Goal: Task Accomplishment & Management: Manage account settings

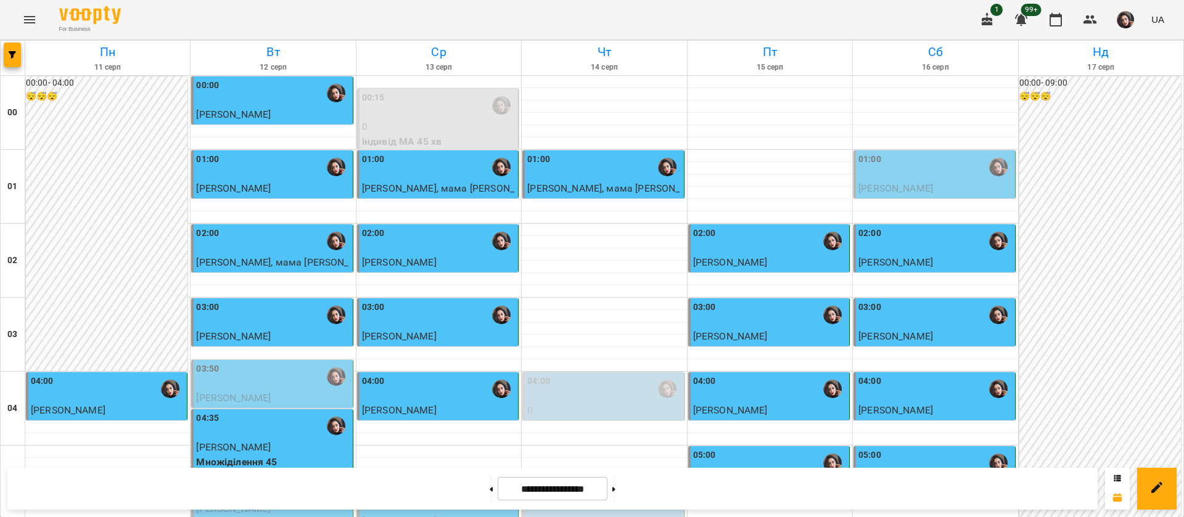
scroll to position [1017, 0]
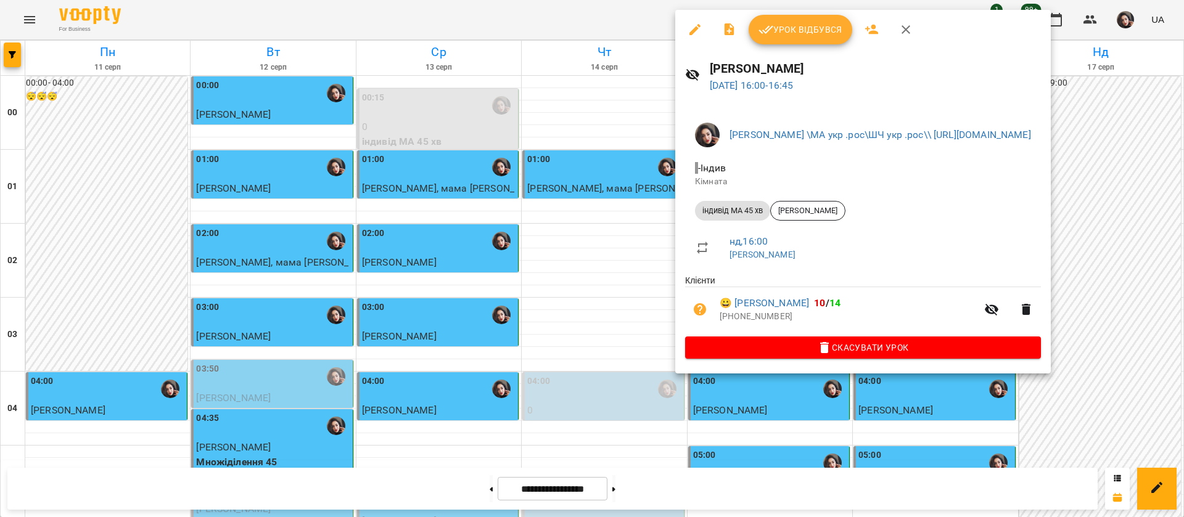
click at [823, 29] on span "Урок відбувся" at bounding box center [800, 29] width 84 height 15
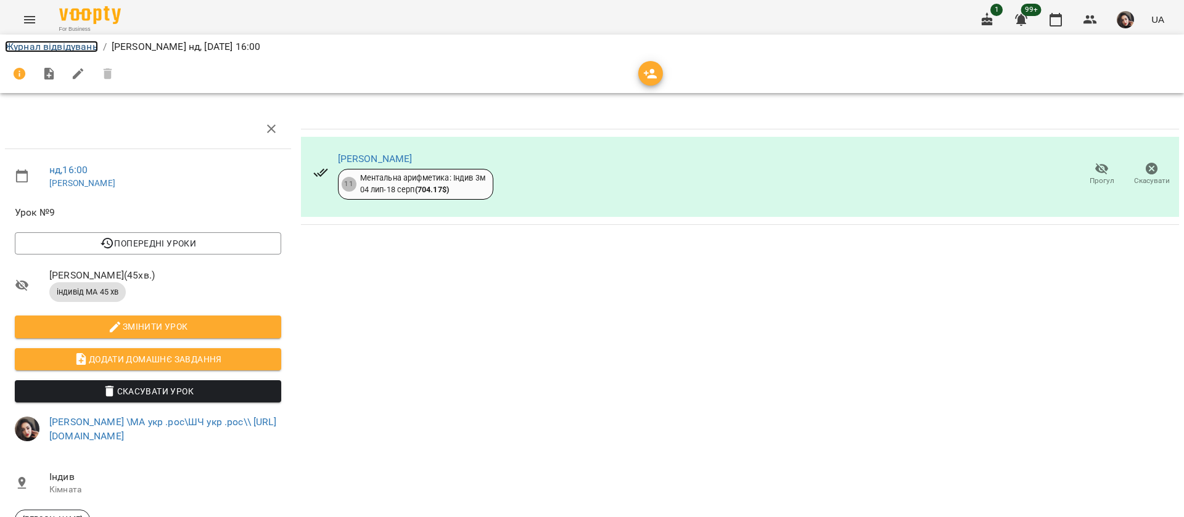
click at [46, 41] on link "Журнал відвідувань" at bounding box center [51, 47] width 93 height 12
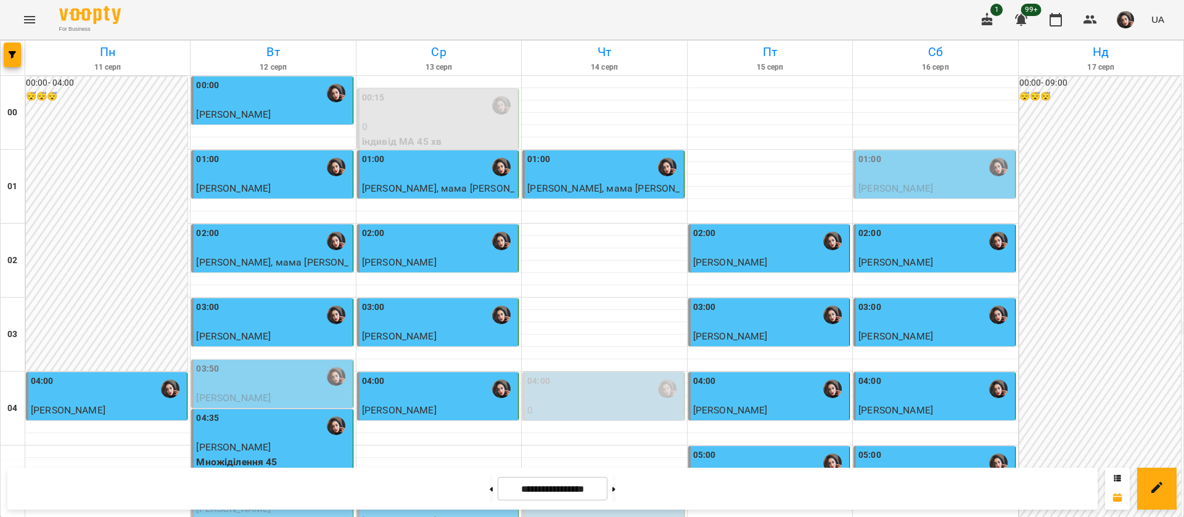
scroll to position [1202, 0]
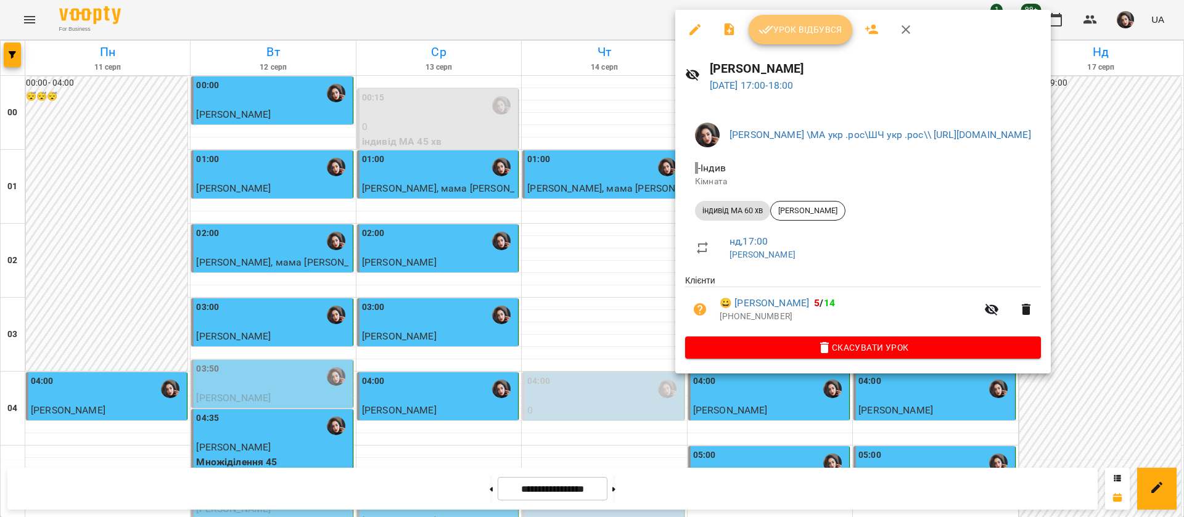
click at [816, 28] on span "Урок відбувся" at bounding box center [800, 29] width 84 height 15
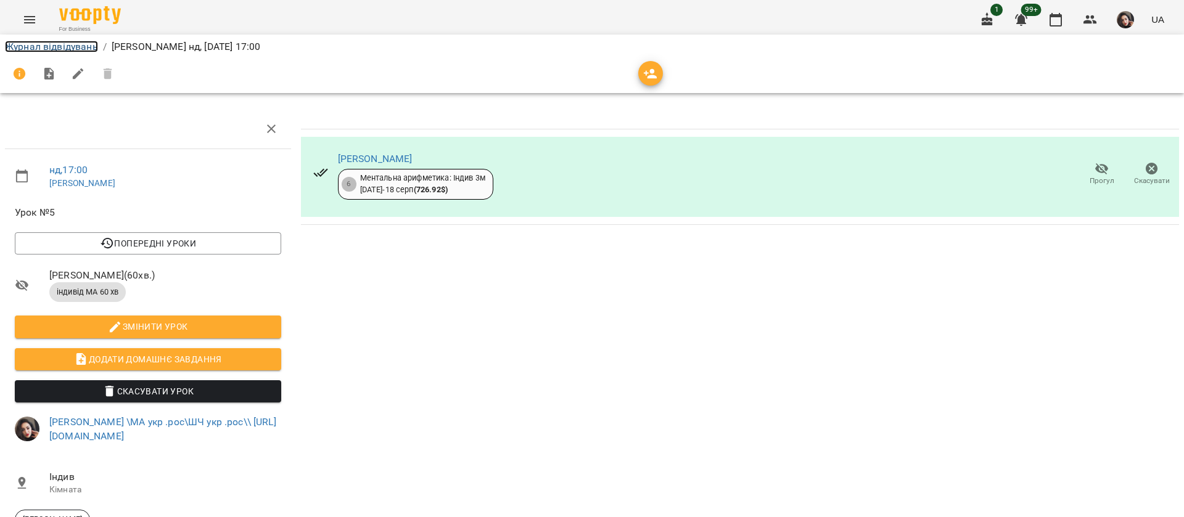
click at [59, 52] on link "Журнал відвідувань" at bounding box center [51, 47] width 93 height 12
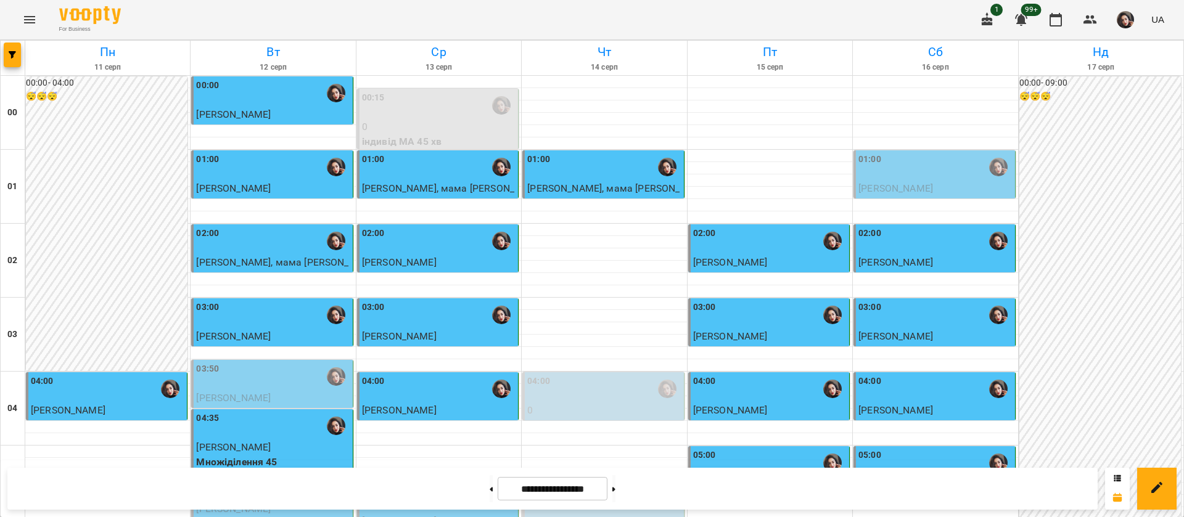
scroll to position [1202, 0]
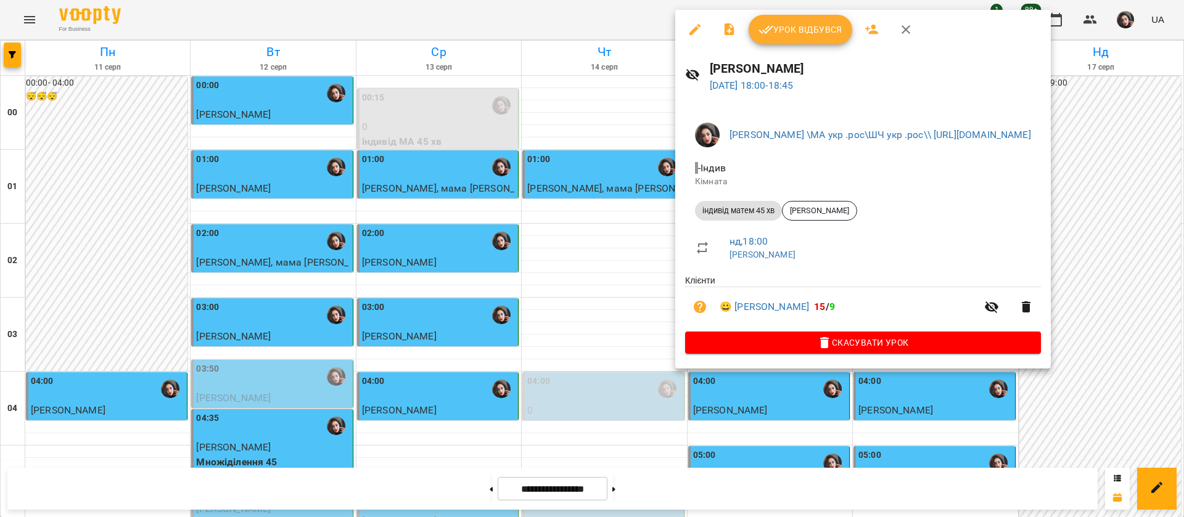
click at [776, 30] on span "Урок відбувся" at bounding box center [800, 29] width 84 height 15
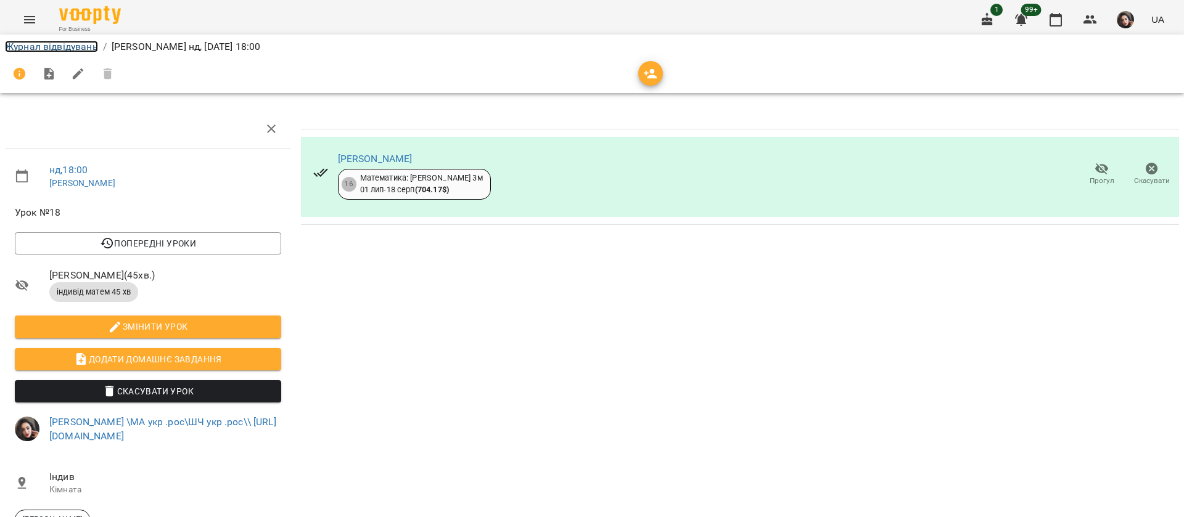
click at [60, 48] on link "Журнал відвідувань" at bounding box center [51, 47] width 93 height 12
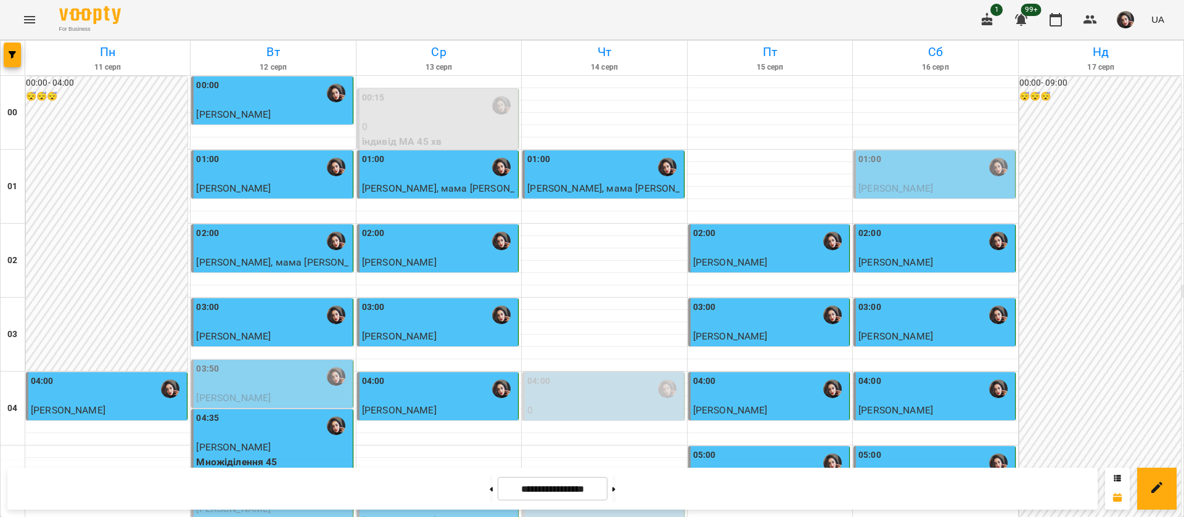
scroll to position [1387, 0]
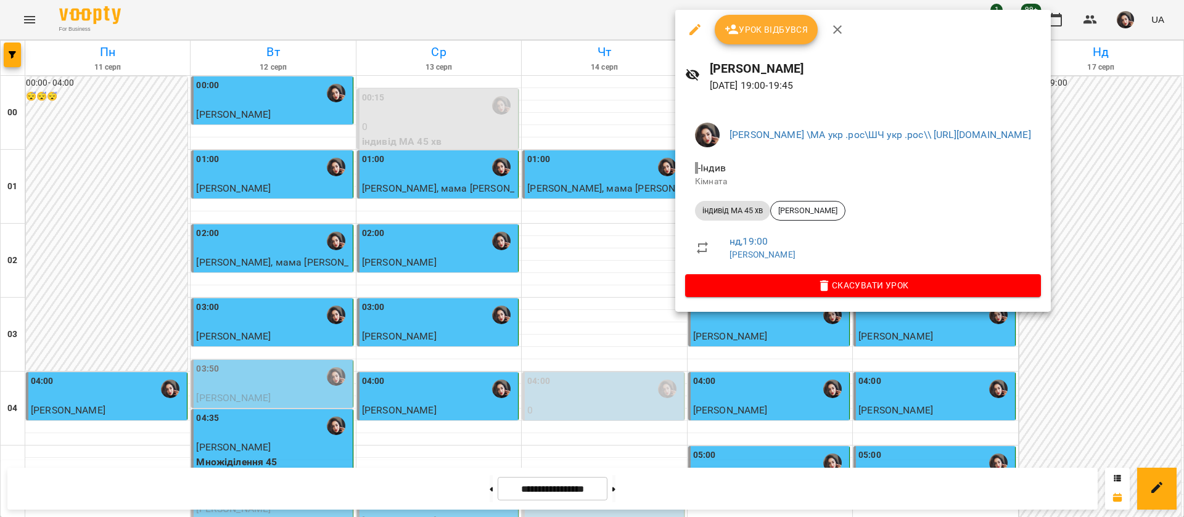
click at [636, 20] on div at bounding box center [592, 258] width 1184 height 517
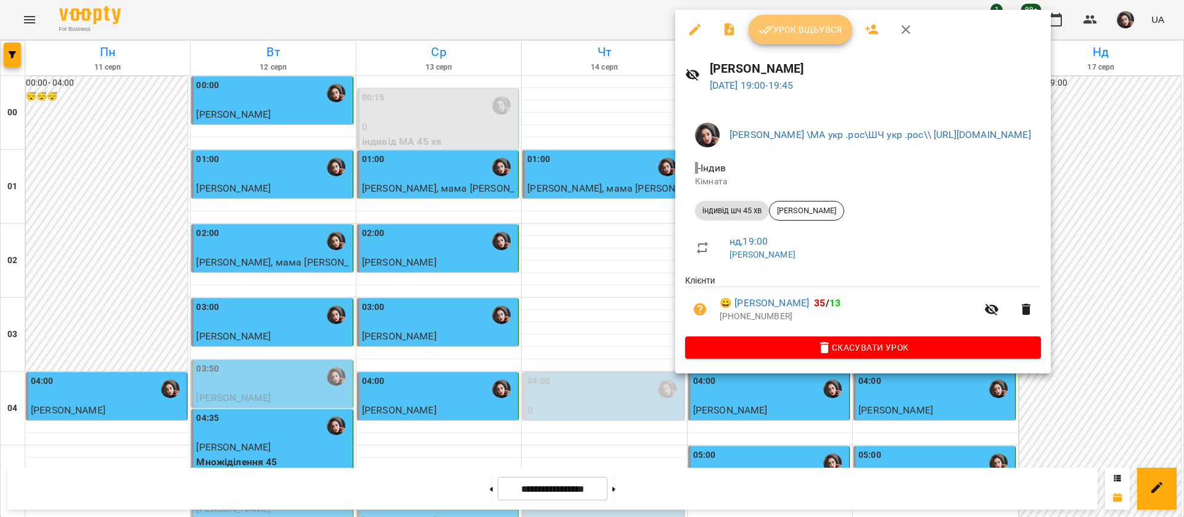
click at [773, 28] on span "Урок відбувся" at bounding box center [800, 29] width 84 height 15
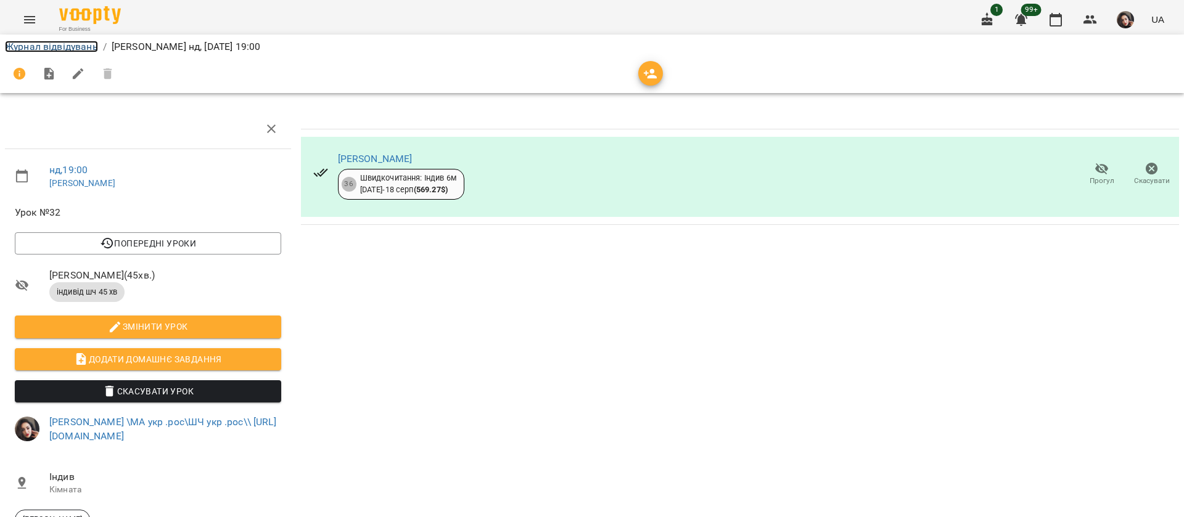
click at [33, 50] on link "Журнал відвідувань" at bounding box center [51, 47] width 93 height 12
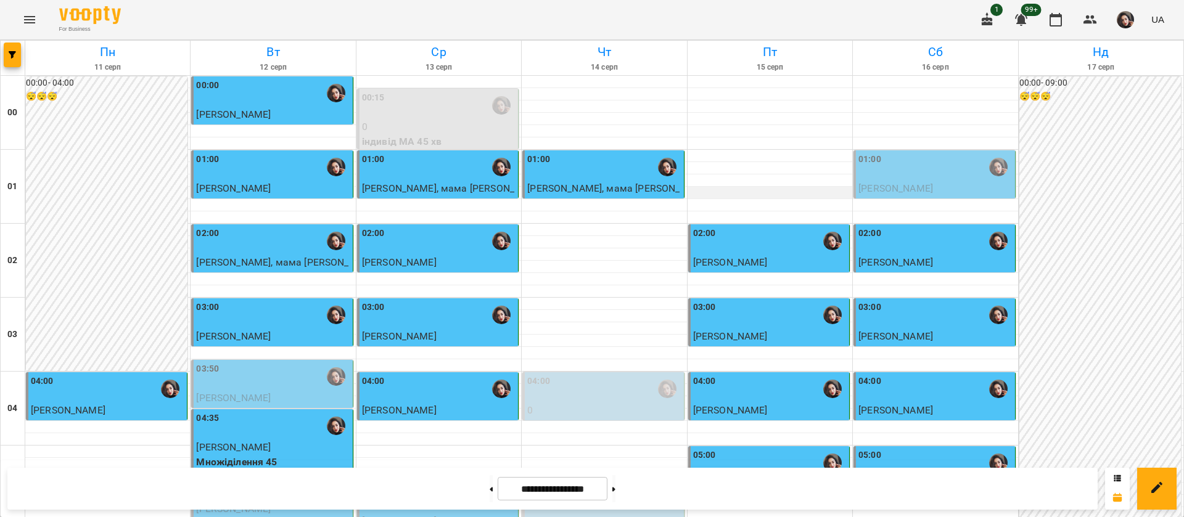
scroll to position [925, 0]
click at [615, 493] on button at bounding box center [613, 488] width 3 height 27
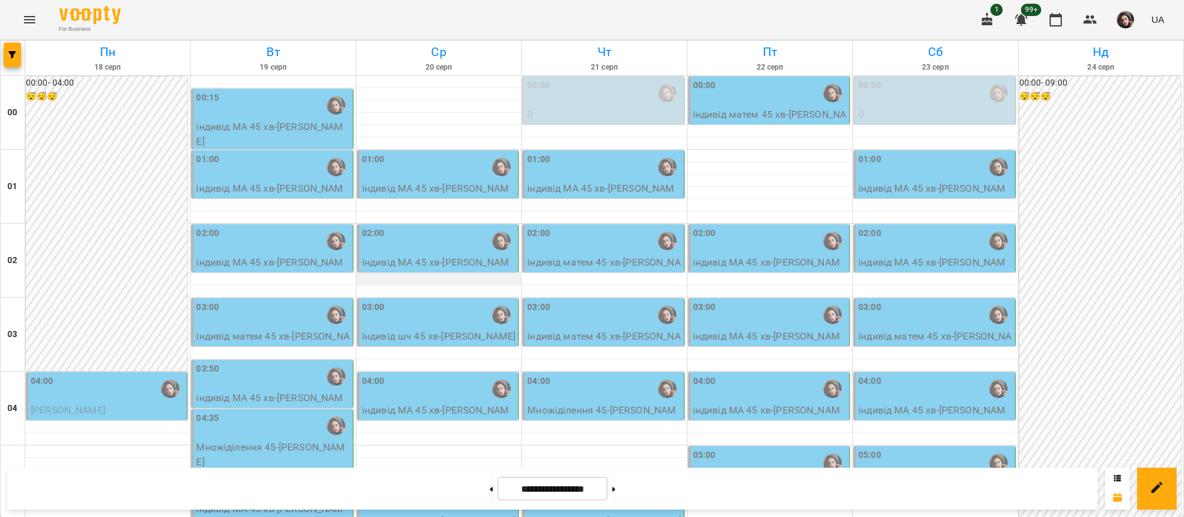
scroll to position [1205, 0]
click at [615, 495] on button at bounding box center [613, 488] width 3 height 27
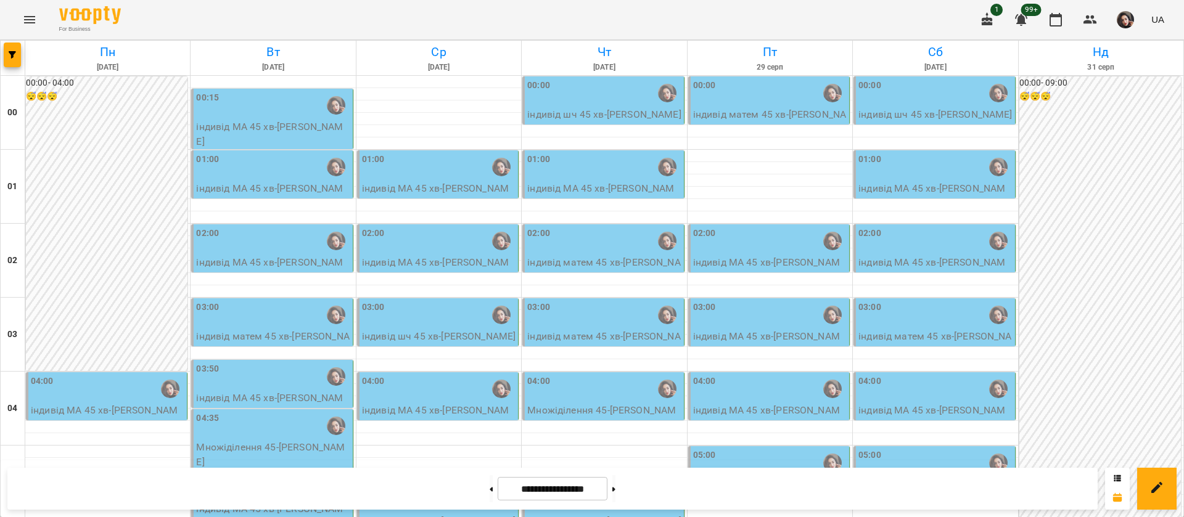
scroll to position [0, 0]
click at [489, 490] on button at bounding box center [490, 488] width 3 height 27
type input "**********"
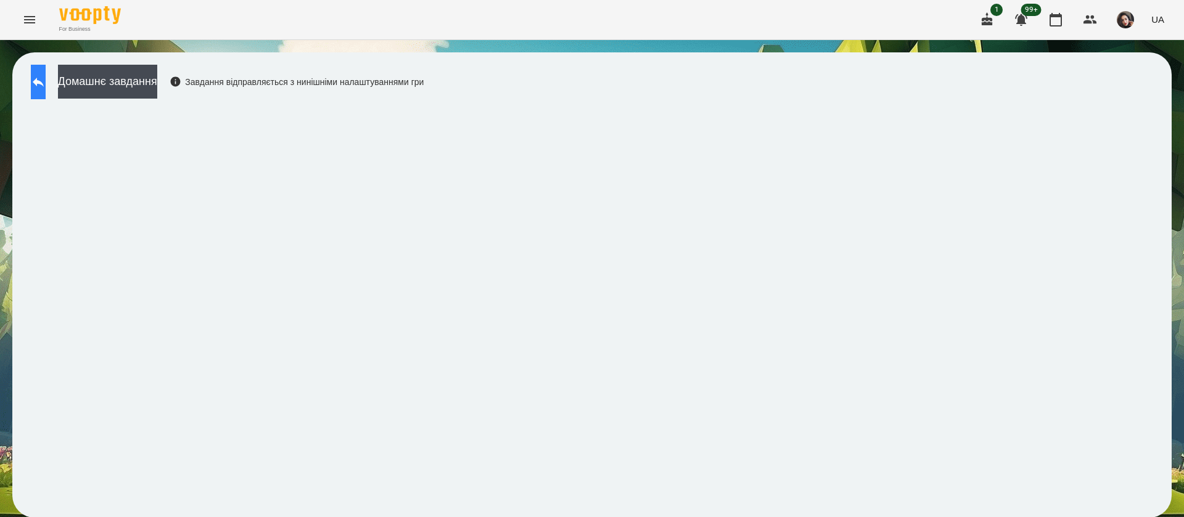
scroll to position [1, 0]
click at [46, 90] on button at bounding box center [38, 82] width 15 height 35
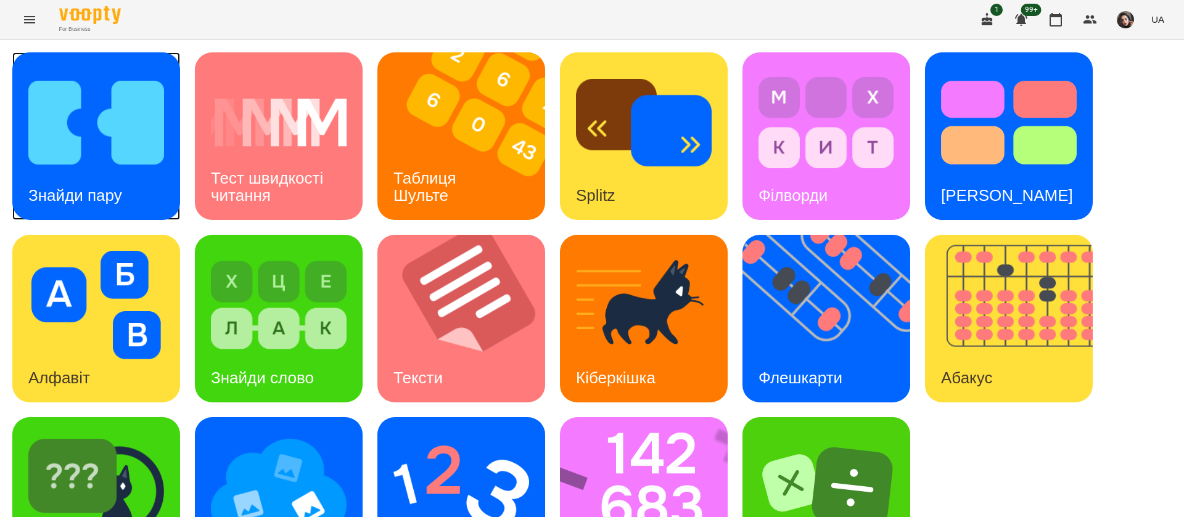
click at [76, 130] on img at bounding box center [96, 122] width 136 height 108
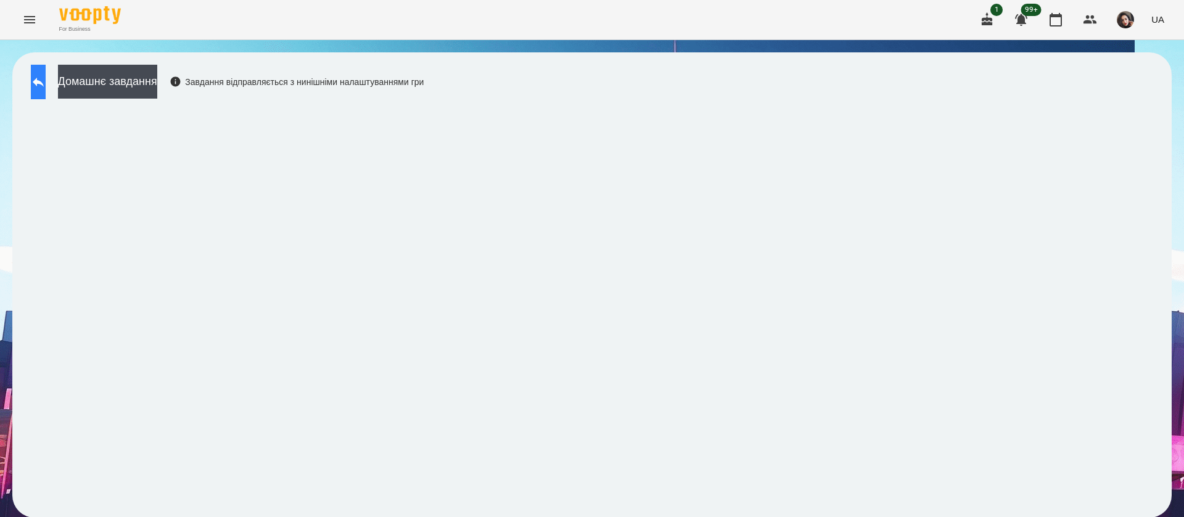
click at [36, 98] on button at bounding box center [38, 82] width 15 height 35
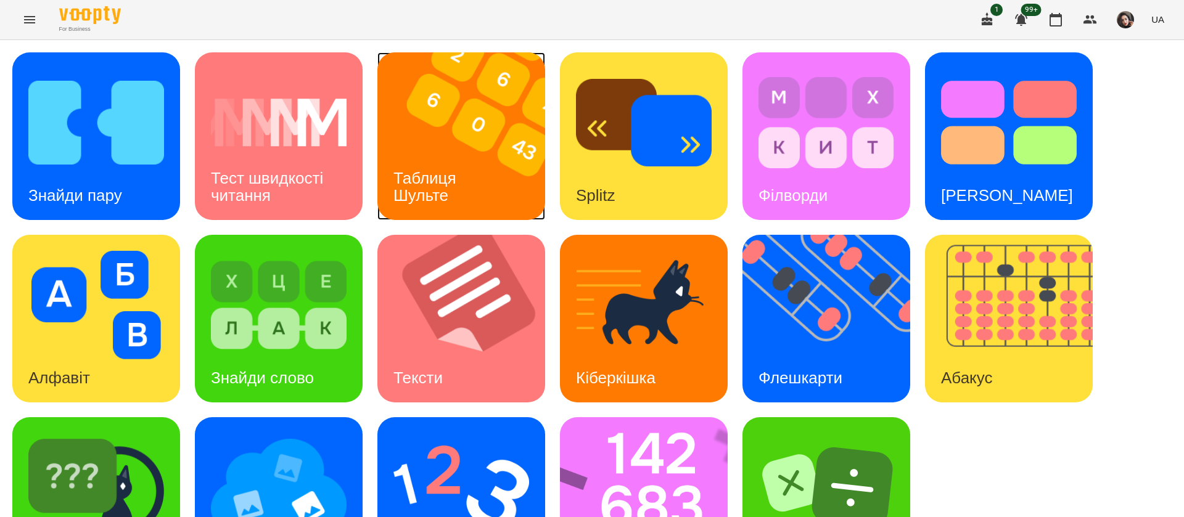
click at [465, 164] on div "Таблиця Шульте" at bounding box center [426, 187] width 99 height 66
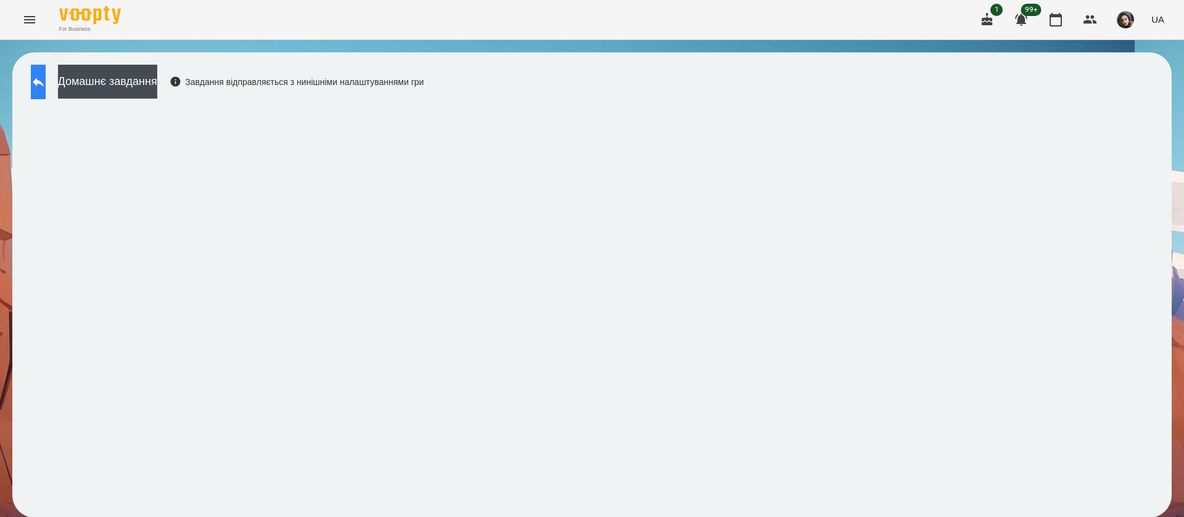
click at [46, 81] on icon at bounding box center [38, 82] width 15 height 15
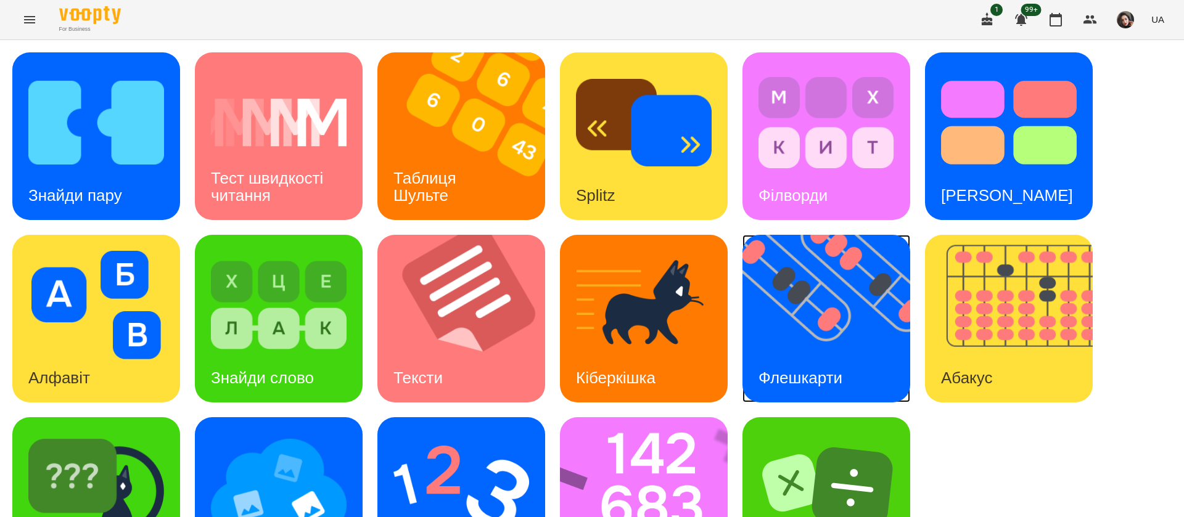
click at [825, 350] on img at bounding box center [833, 319] width 183 height 168
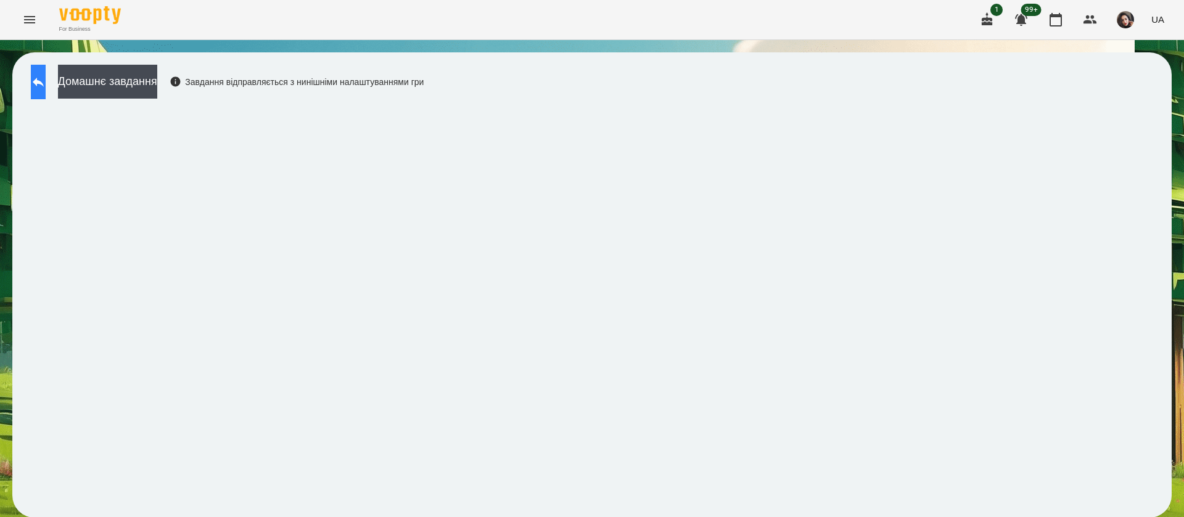
click at [44, 87] on icon at bounding box center [38, 82] width 15 height 15
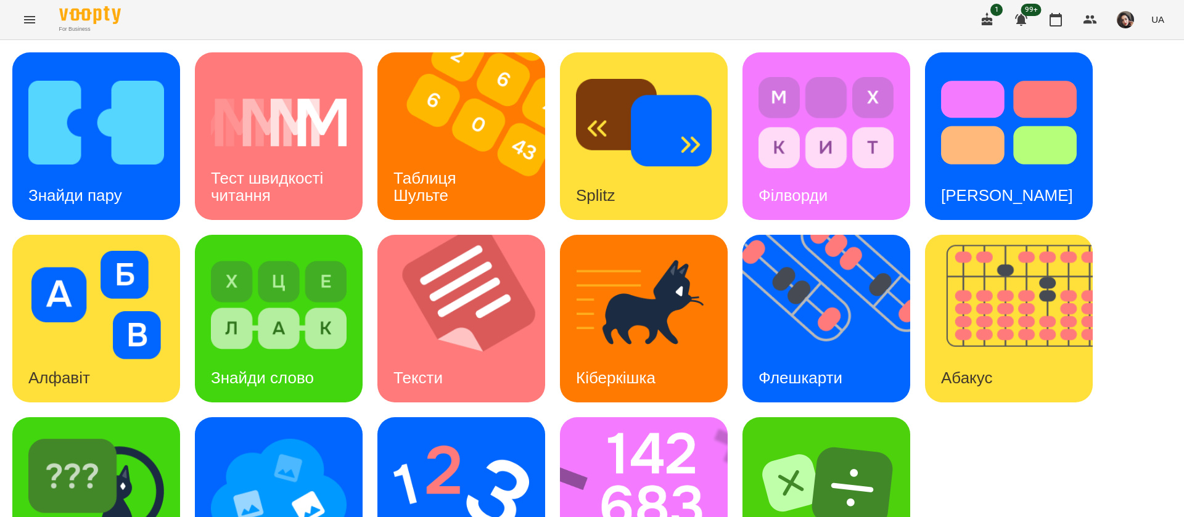
scroll to position [80, 0]
click at [678, 417] on img at bounding box center [652, 501] width 184 height 168
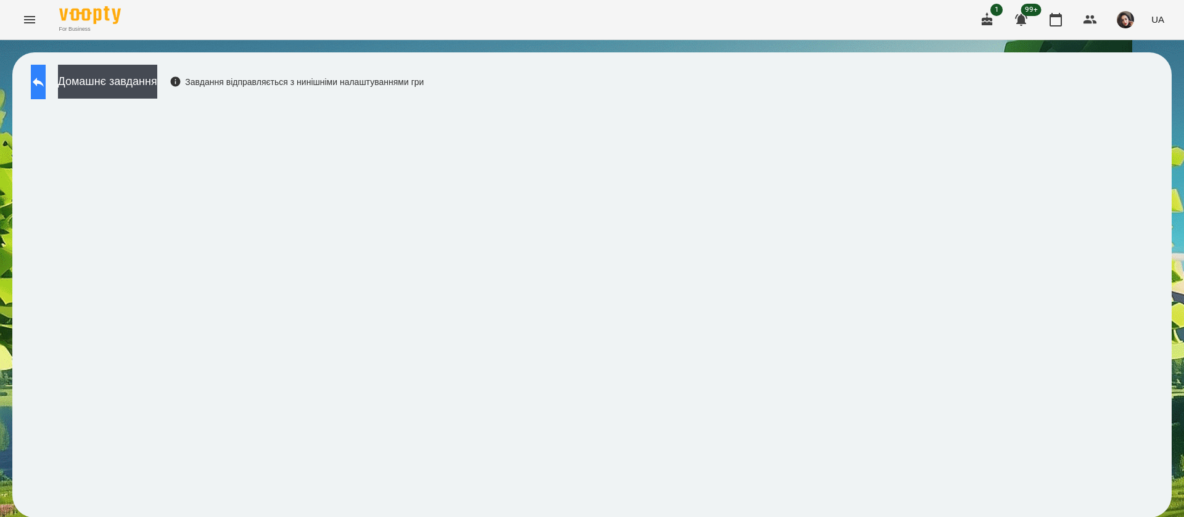
click at [46, 92] on button at bounding box center [38, 82] width 15 height 35
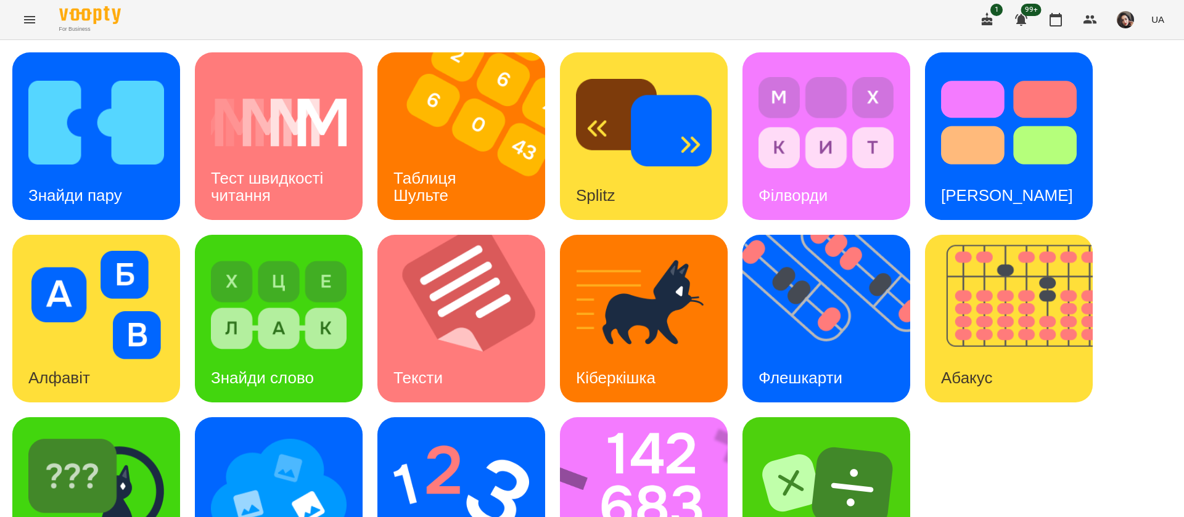
scroll to position [80, 0]
click at [559, 431] on div "Знайди пару Тест швидкості читання Таблиця Шульте Splitz Філворди Тест Струпа А…" at bounding box center [591, 318] width 1159 height 533
click at [584, 426] on img at bounding box center [652, 501] width 184 height 168
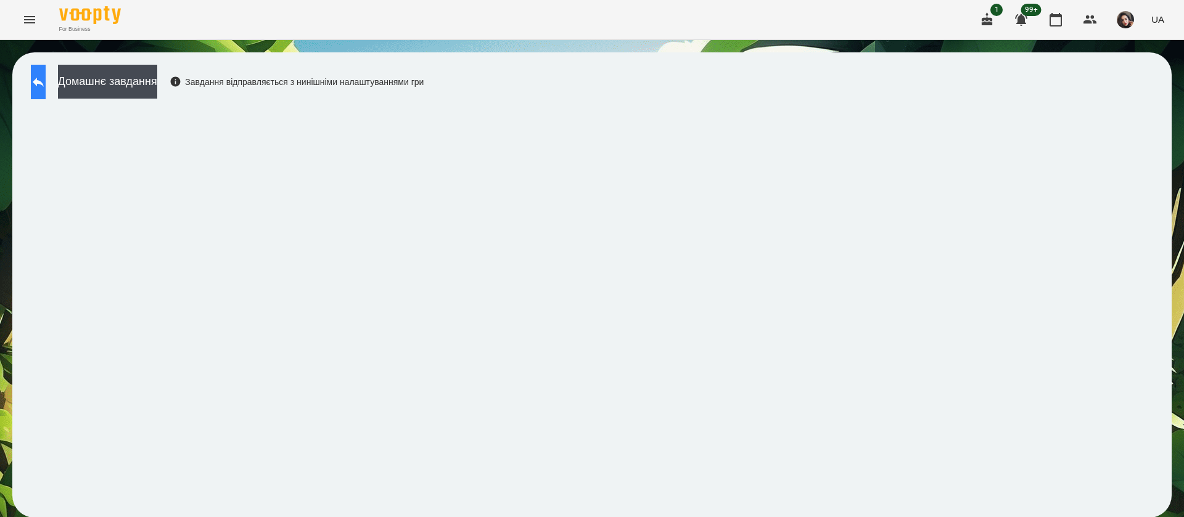
click at [46, 88] on icon at bounding box center [38, 82] width 15 height 15
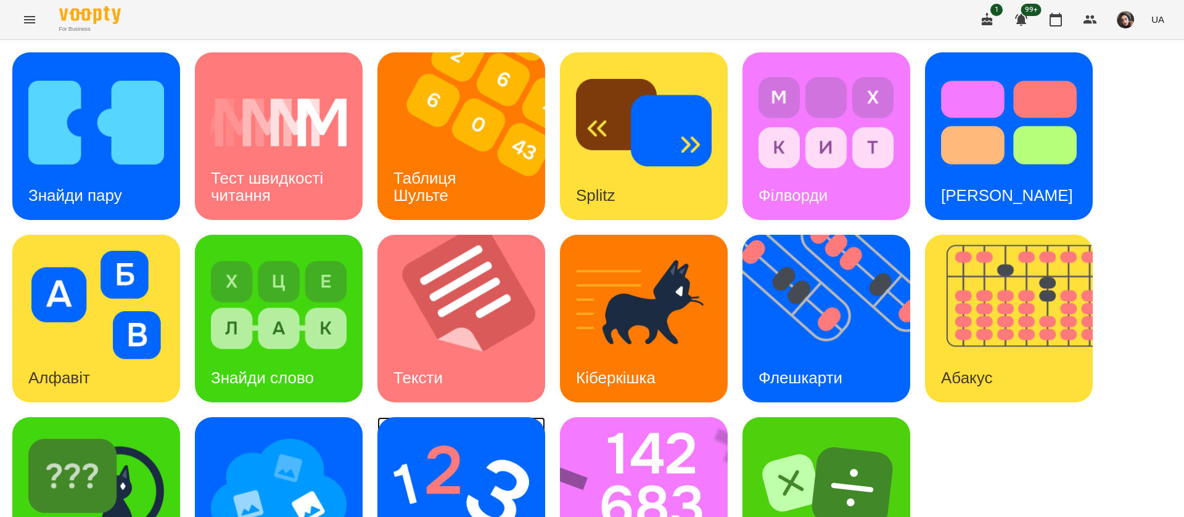
click at [475, 470] on img at bounding box center [461, 487] width 136 height 108
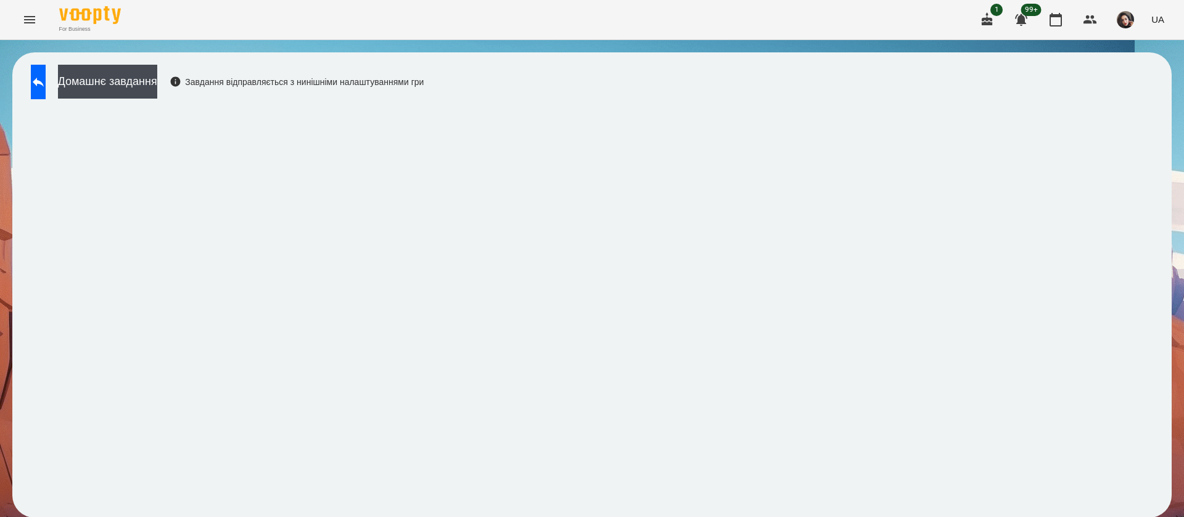
scroll to position [1, 0]
click at [46, 78] on icon at bounding box center [38, 82] width 15 height 15
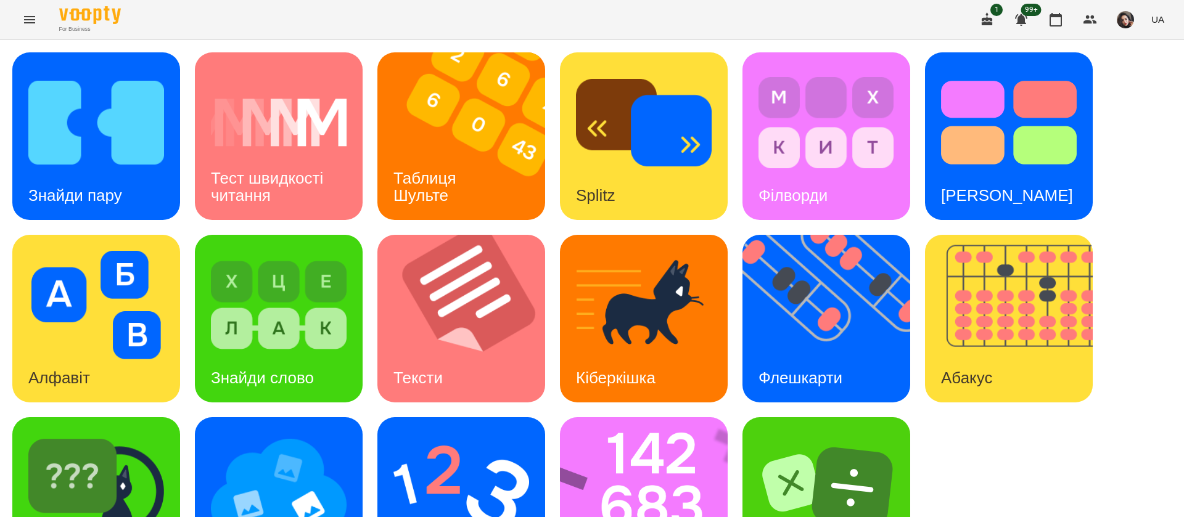
scroll to position [80, 0]
click at [83, 507] on div "Знайди пару Тест швидкості читання Таблиця Шульте Splitz Філворди Тест Струпа А…" at bounding box center [592, 318] width 1184 height 557
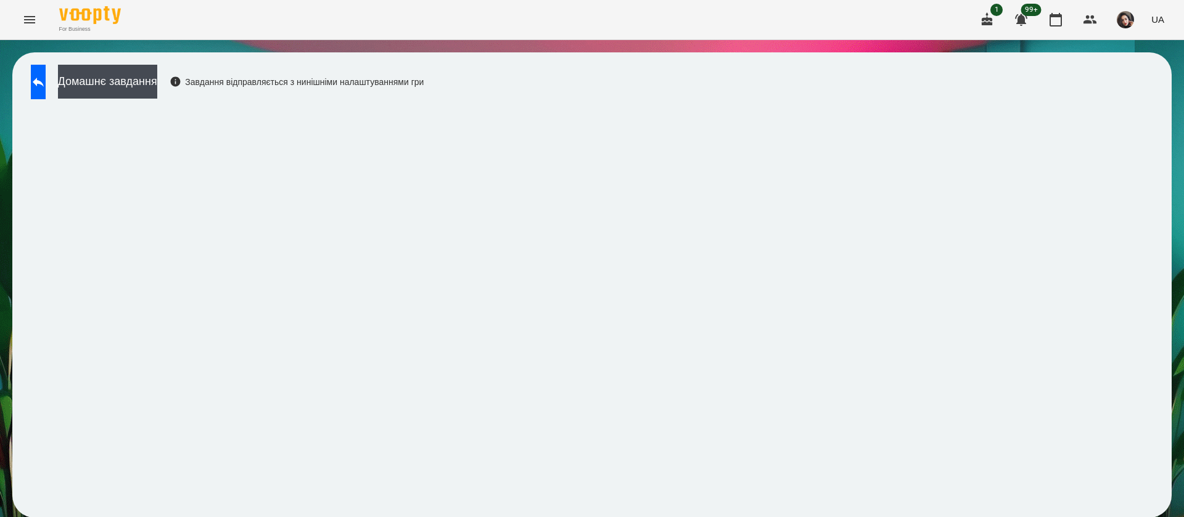
scroll to position [1, 0]
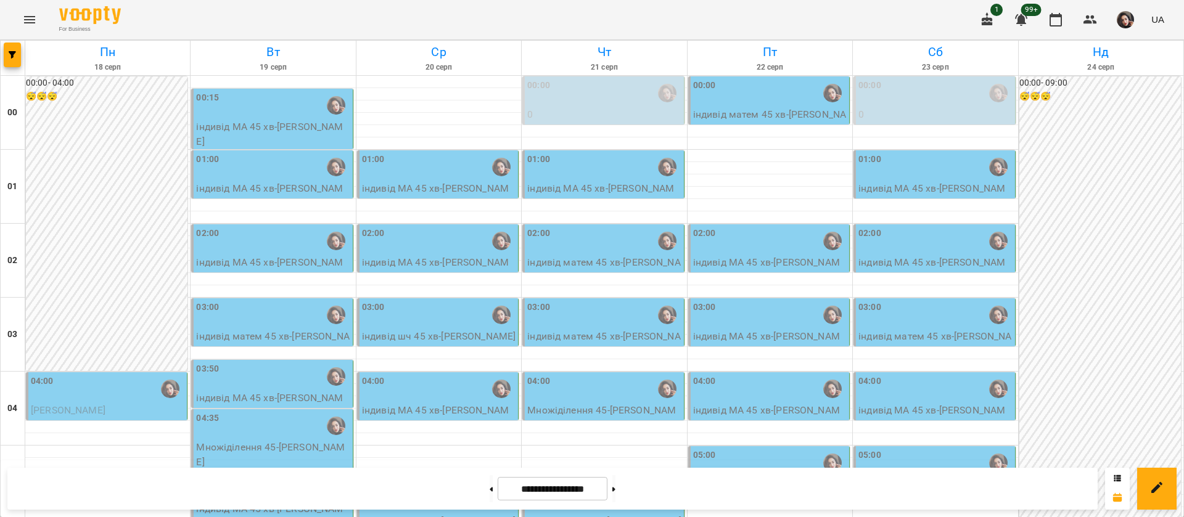
scroll to position [647, 0]
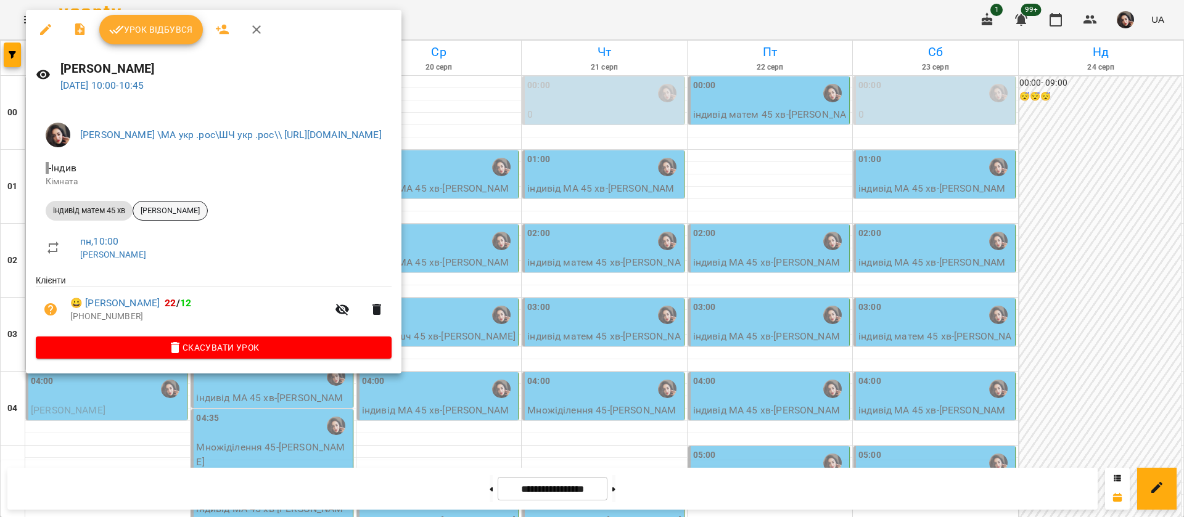
click at [154, 210] on span "[PERSON_NAME]" at bounding box center [170, 210] width 74 height 11
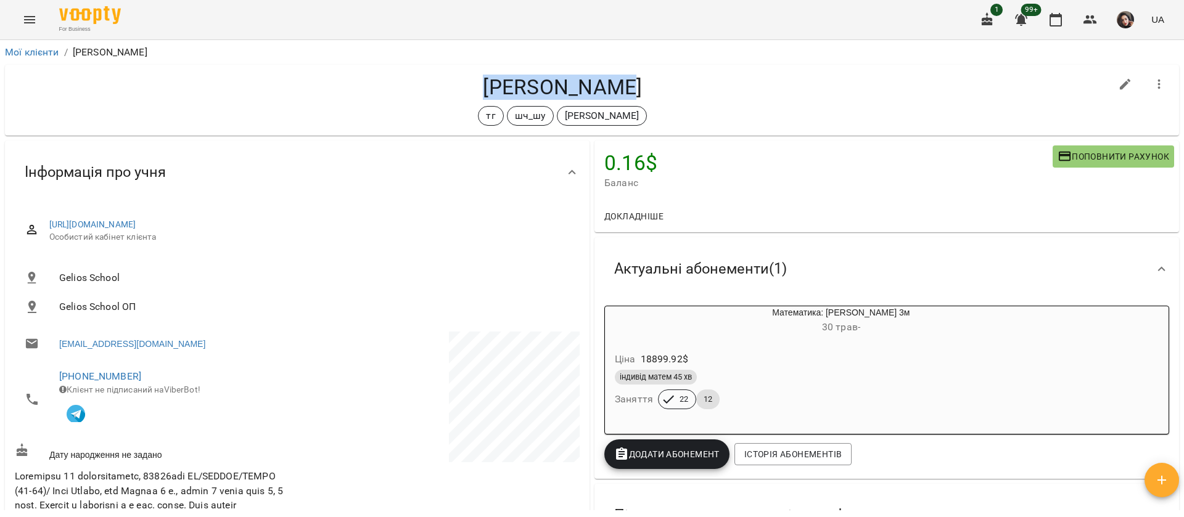
drag, startPoint x: 492, startPoint y: 86, endPoint x: 626, endPoint y: 78, distance: 134.6
click at [626, 78] on h4 "[PERSON_NAME]" at bounding box center [562, 87] width 1095 height 25
copy h4 "[PERSON_NAME]"
click at [24, 20] on icon "Menu" at bounding box center [29, 19] width 15 height 15
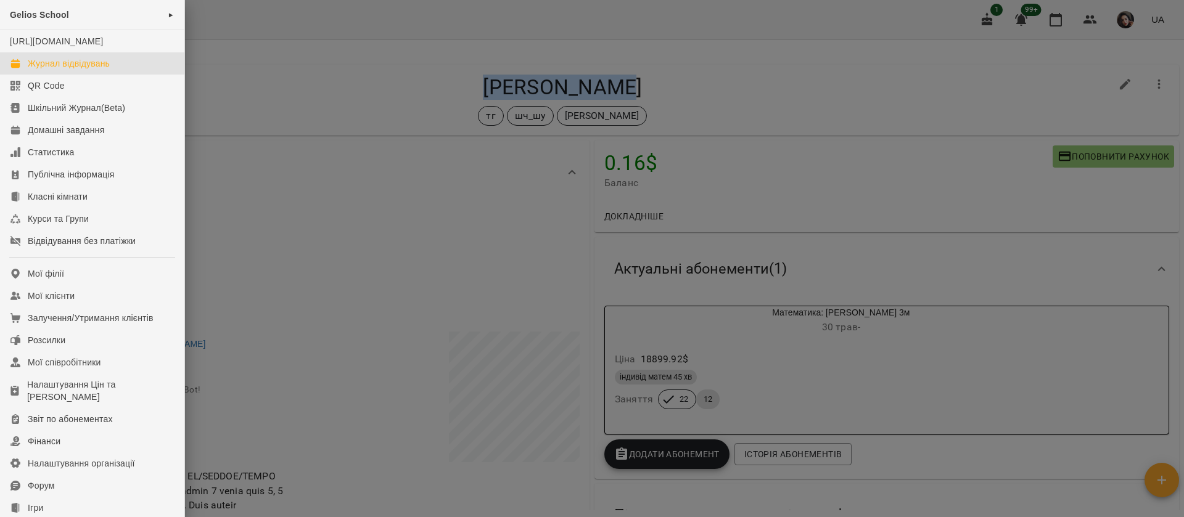
click at [54, 75] on link "Журнал відвідувань" at bounding box center [92, 63] width 184 height 22
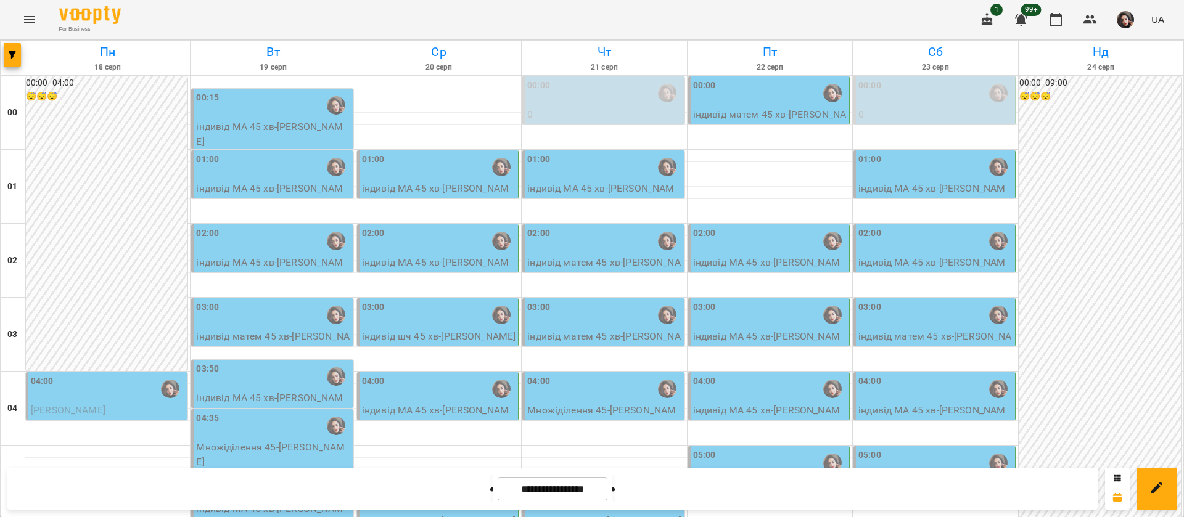
scroll to position [555, 0]
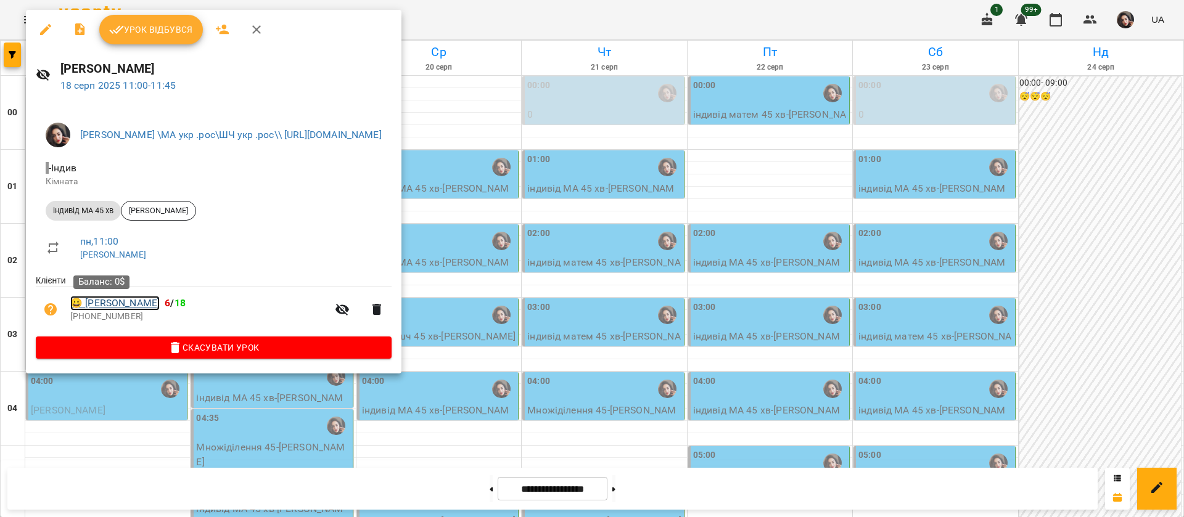
click at [125, 302] on link "😀 [PERSON_NAME]" at bounding box center [114, 303] width 89 height 15
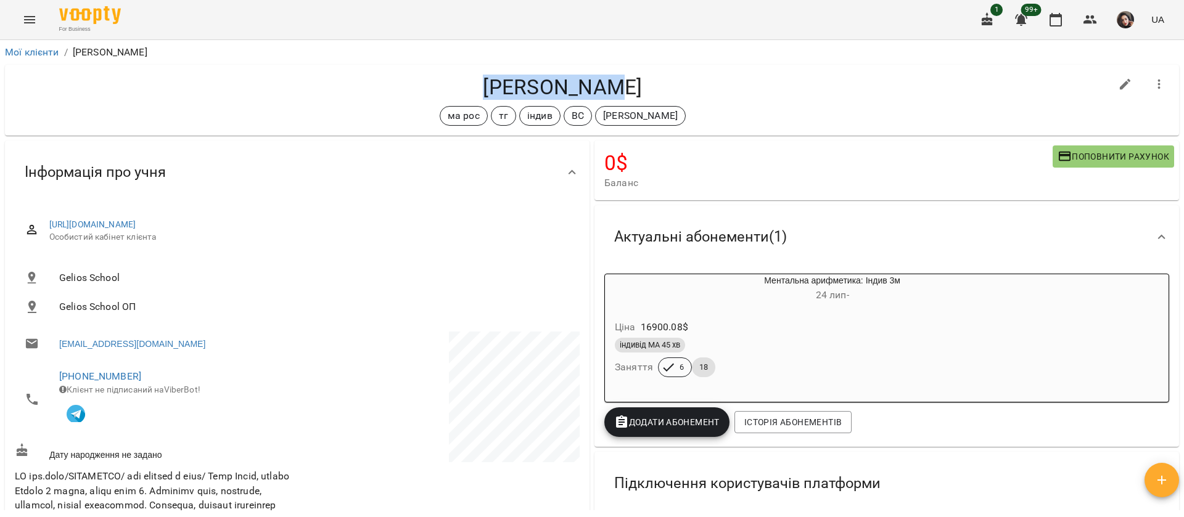
drag, startPoint x: 500, startPoint y: 77, endPoint x: 628, endPoint y: 72, distance: 128.3
click at [628, 72] on div "[PERSON_NAME][DEMOGRAPHIC_DATA] ма рос тг індив ВС [PERSON_NAME]" at bounding box center [592, 100] width 1174 height 71
copy h4 "[PERSON_NAME]"
click at [22, 12] on button "Menu" at bounding box center [30, 20] width 30 height 30
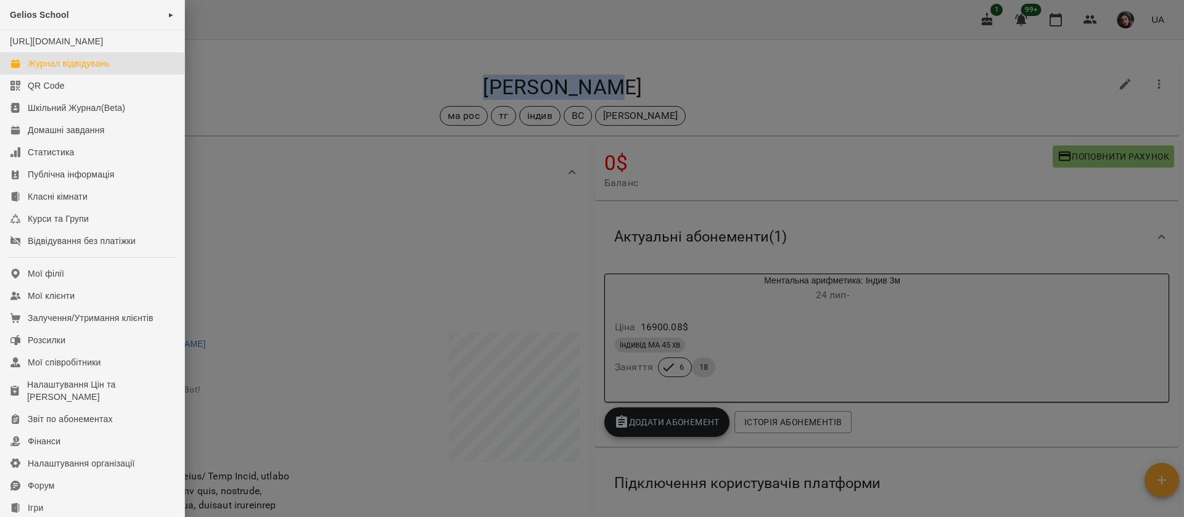
click at [45, 70] on div "Журнал відвідувань" at bounding box center [69, 63] width 82 height 12
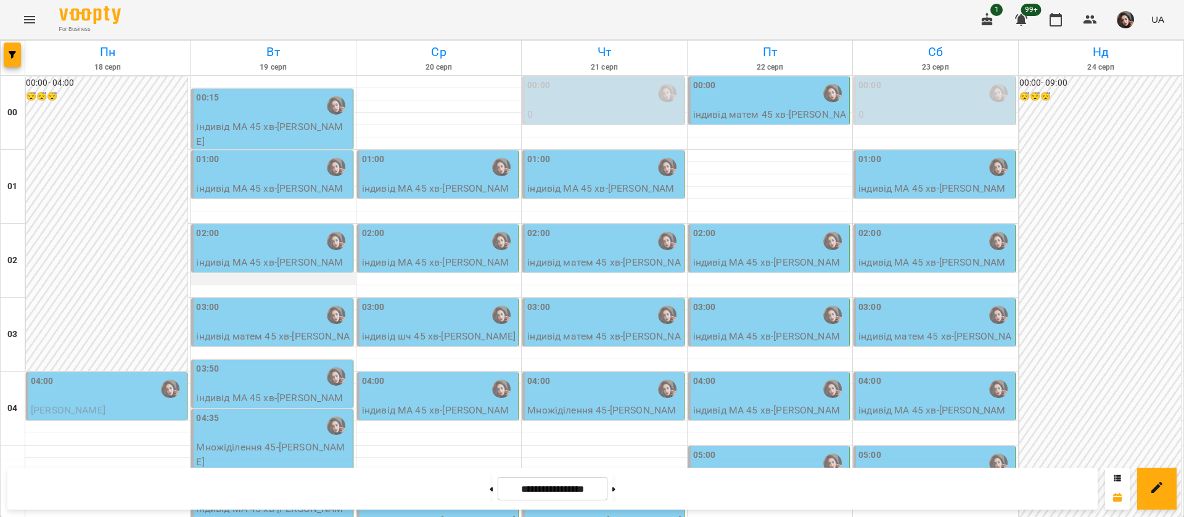
scroll to position [740, 0]
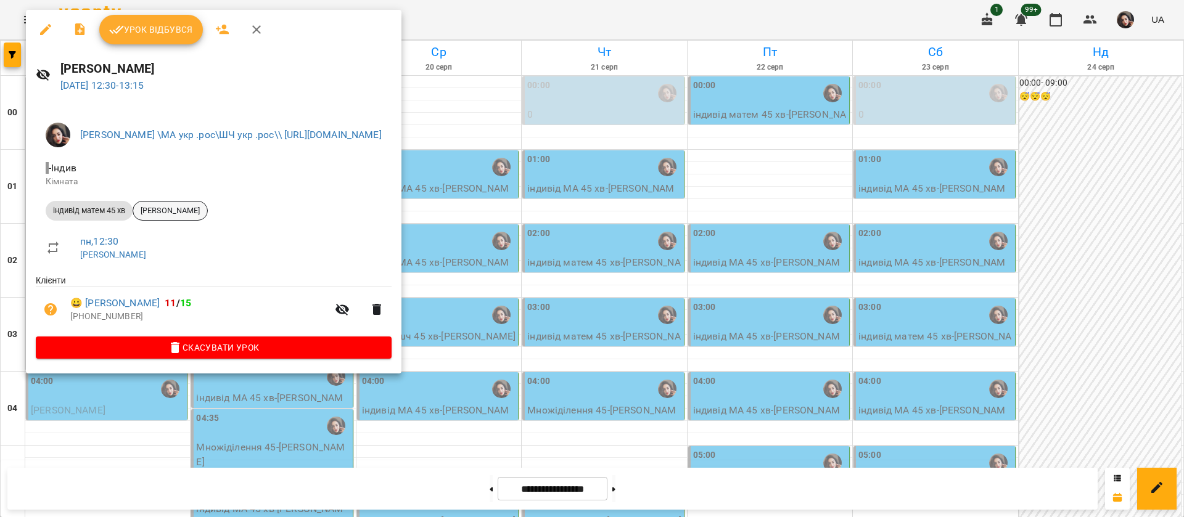
click at [175, 209] on span "[PERSON_NAME]" at bounding box center [170, 210] width 74 height 11
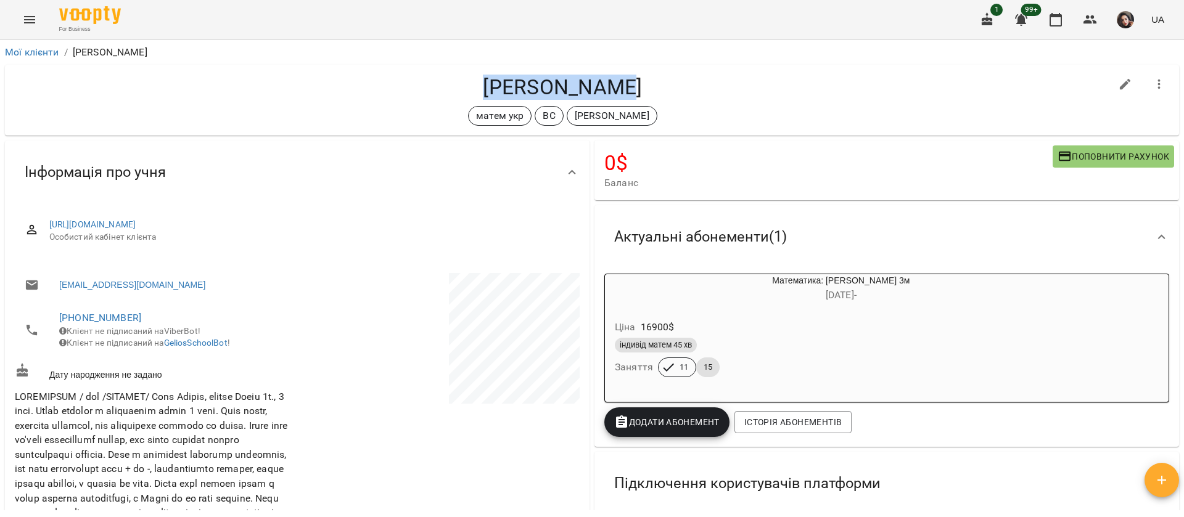
drag, startPoint x: 481, startPoint y: 82, endPoint x: 637, endPoint y: 78, distance: 156.0
click at [637, 78] on h4 "[PERSON_NAME]" at bounding box center [562, 87] width 1095 height 25
copy h4 "[PERSON_NAME]"
click at [28, 15] on icon "Menu" at bounding box center [29, 19] width 15 height 15
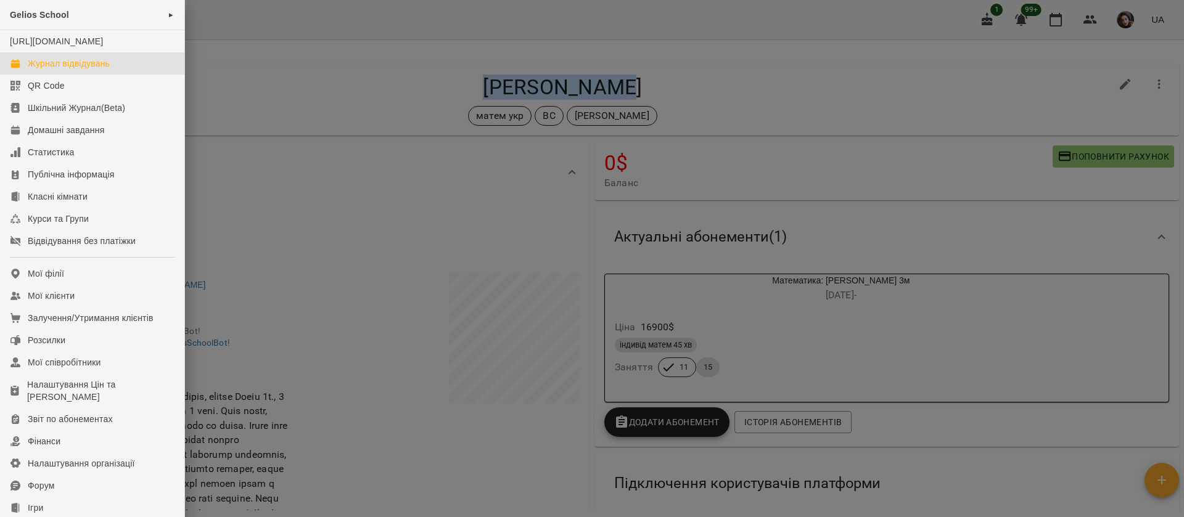
click at [52, 75] on link "Журнал відвідувань" at bounding box center [92, 63] width 184 height 22
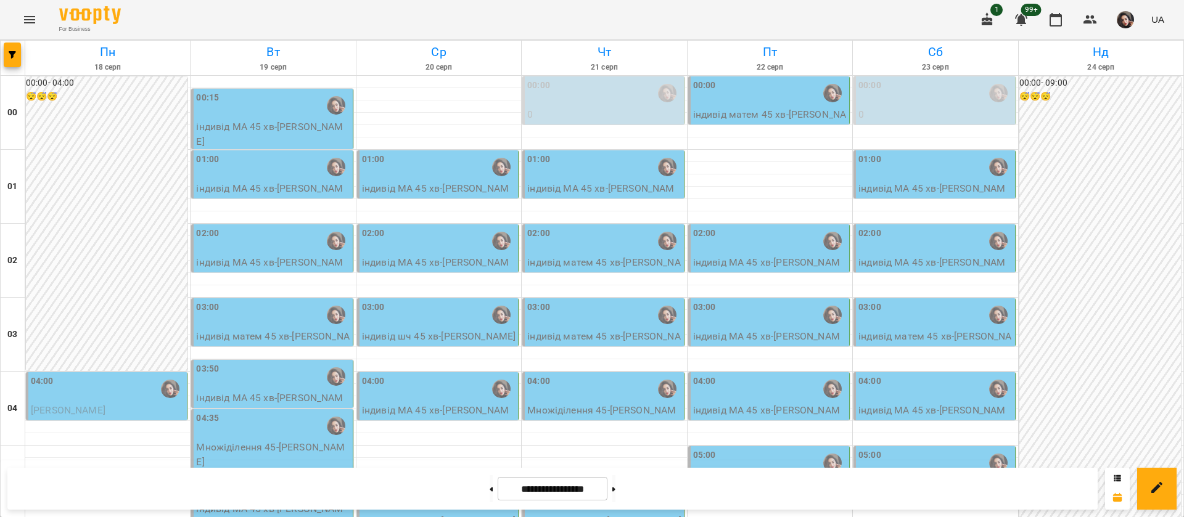
scroll to position [740, 0]
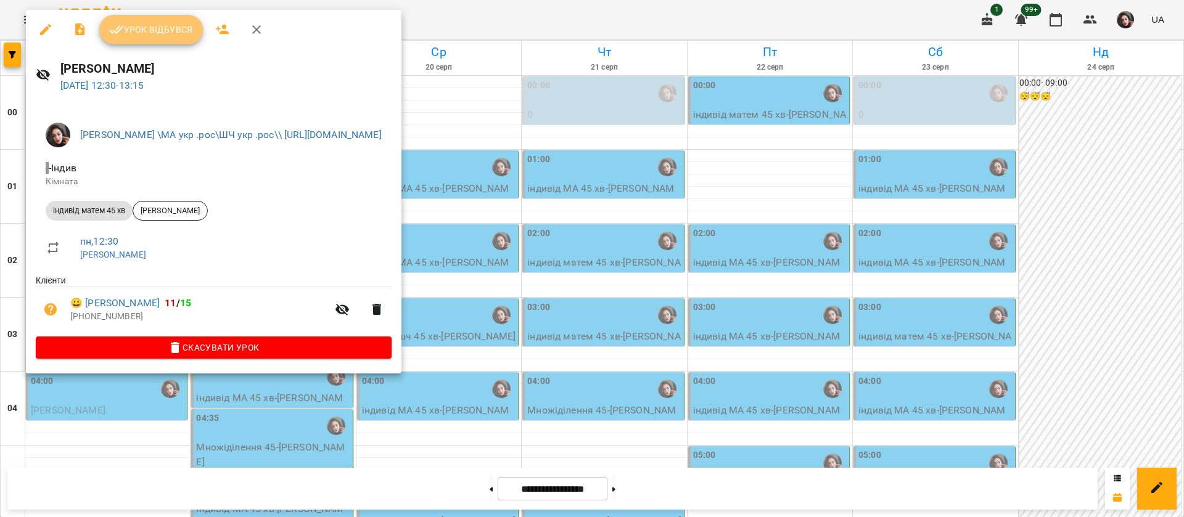
click at [155, 37] on button "Урок відбувся" at bounding box center [151, 30] width 104 height 30
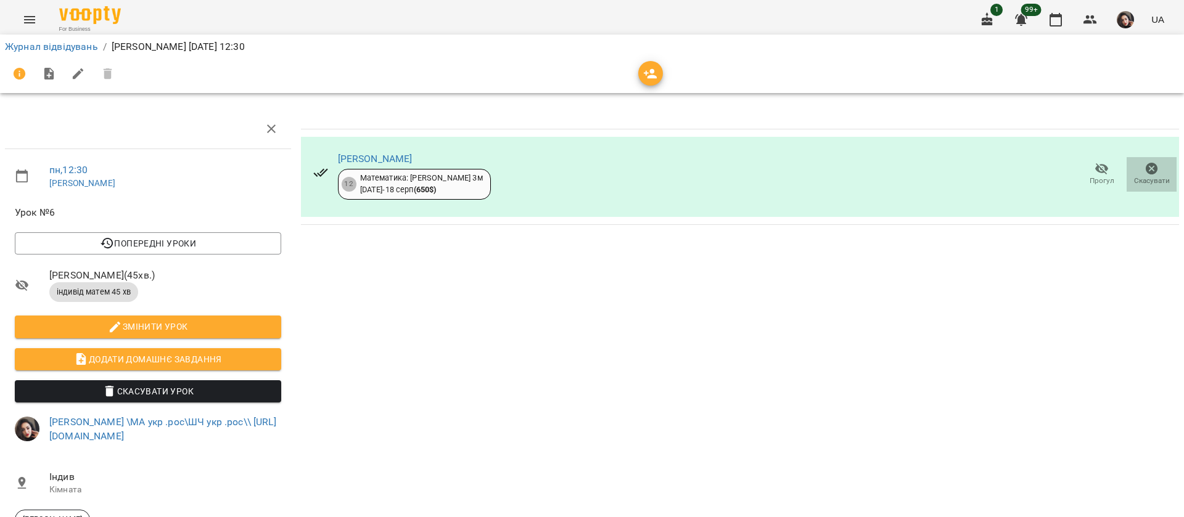
click at [1144, 169] on icon "button" at bounding box center [1151, 169] width 15 height 15
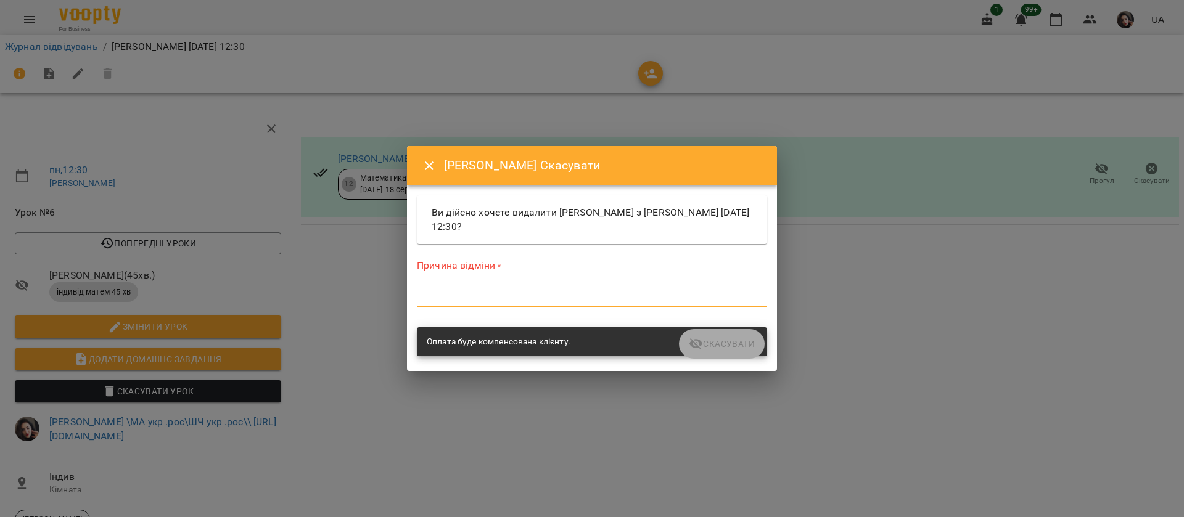
click at [646, 299] on textarea at bounding box center [592, 298] width 350 height 12
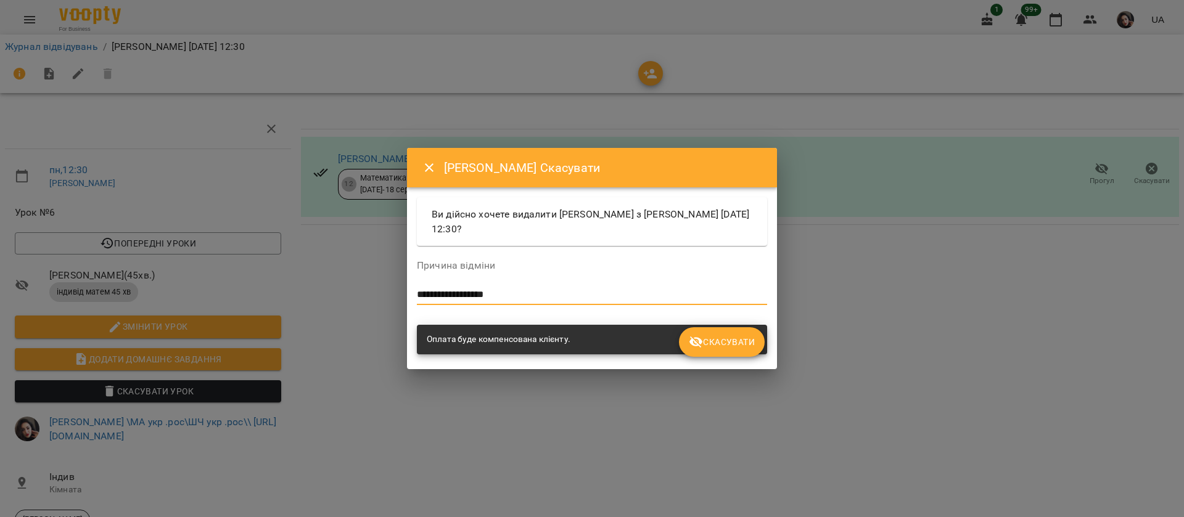
type textarea "**********"
click at [733, 350] on button "Скасувати" at bounding box center [722, 342] width 86 height 30
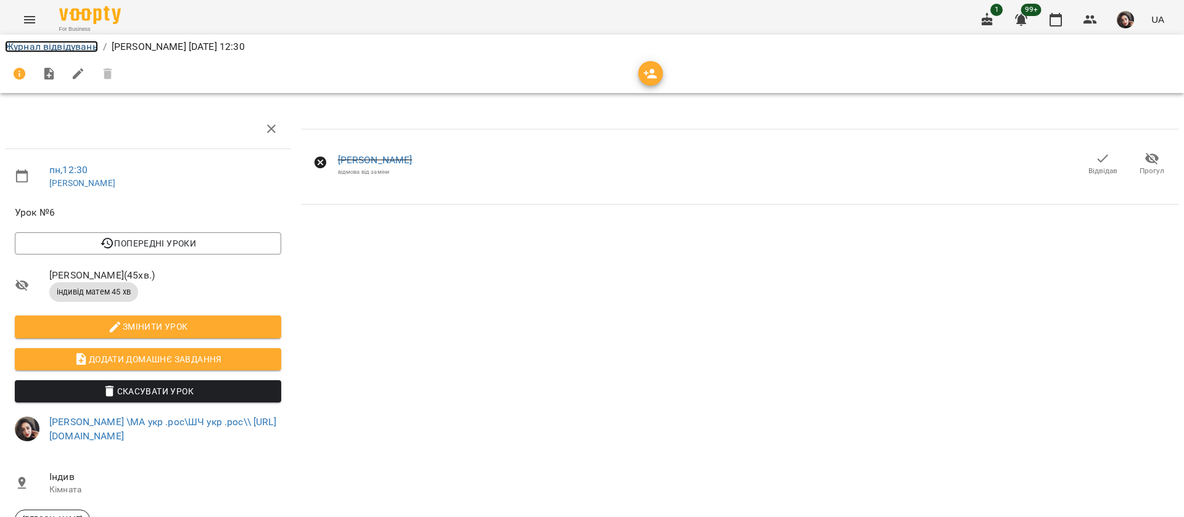
click at [80, 50] on link "Журнал відвідувань" at bounding box center [51, 47] width 93 height 12
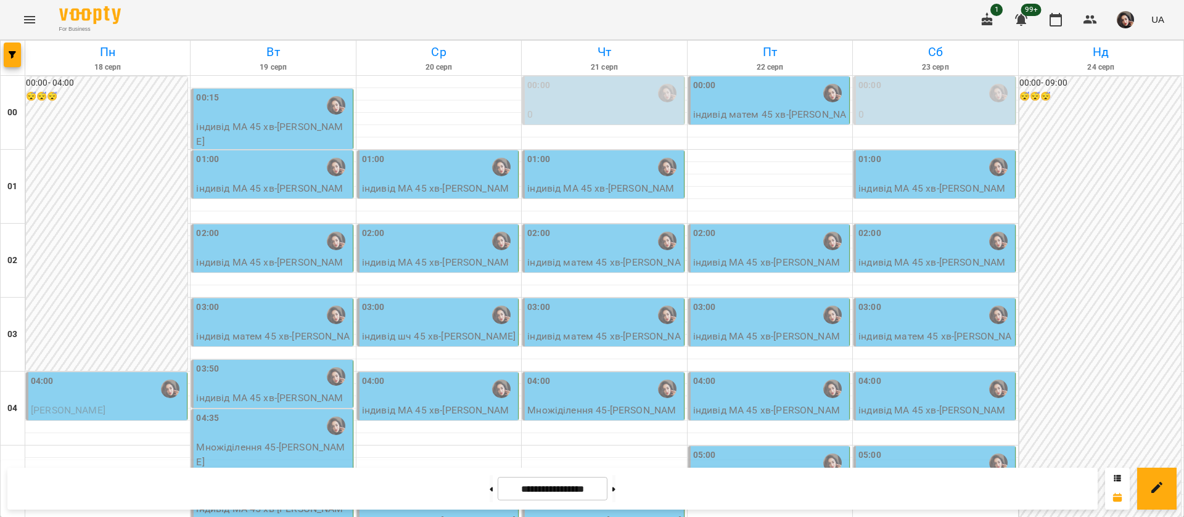
scroll to position [1202, 0]
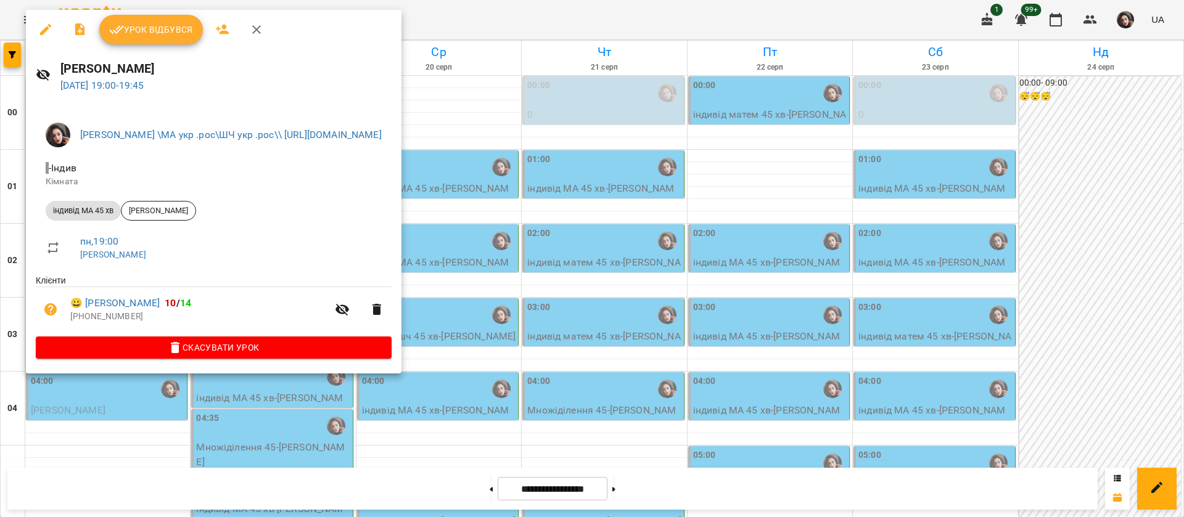
click at [133, 33] on span "Урок відбувся" at bounding box center [151, 29] width 84 height 15
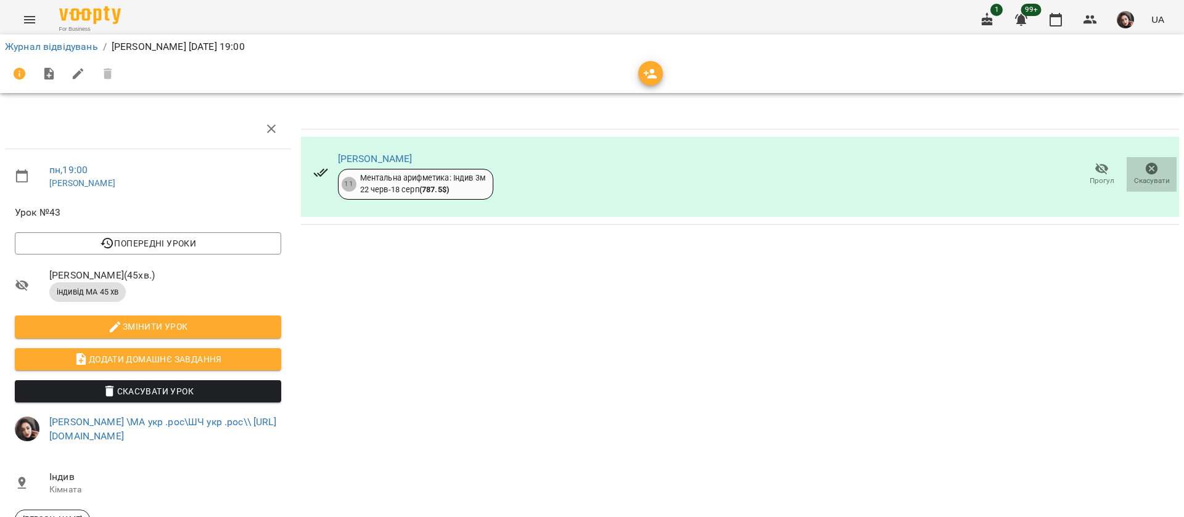
click at [1134, 168] on span "Скасувати" at bounding box center [1151, 174] width 35 height 25
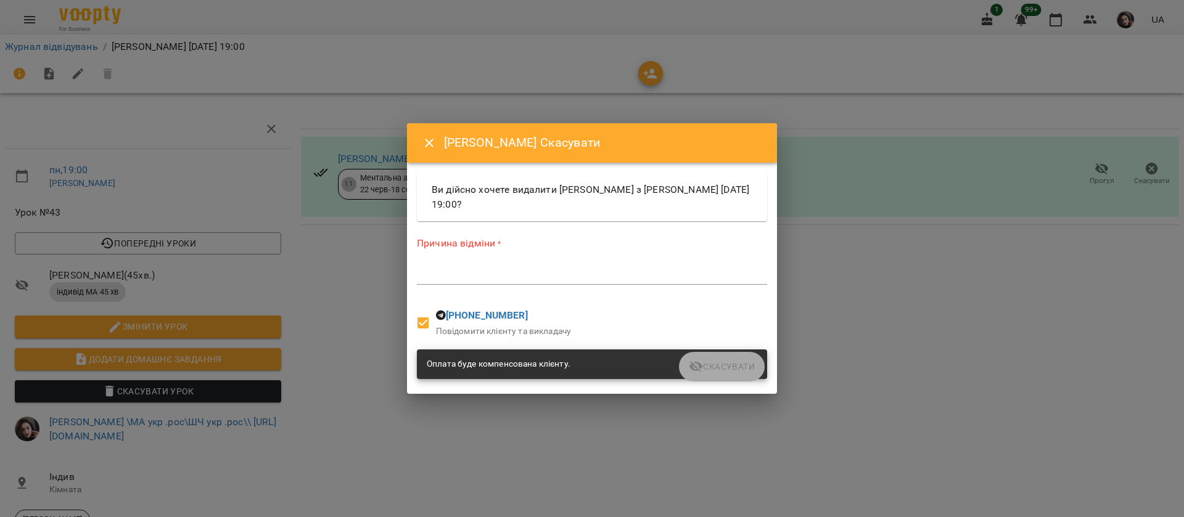
click at [541, 277] on textarea at bounding box center [592, 275] width 350 height 12
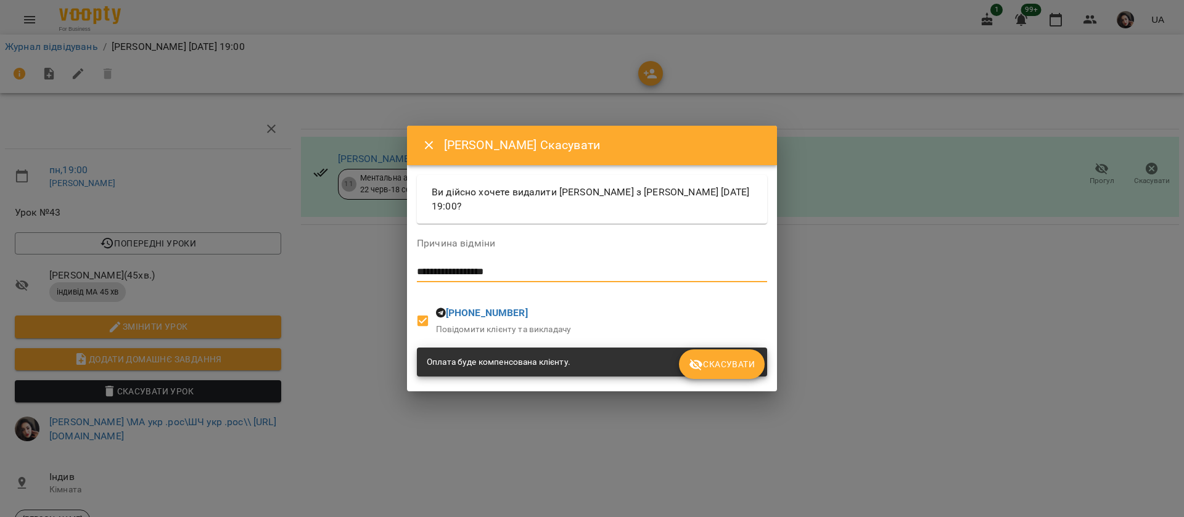
type textarea "**********"
click at [741, 362] on span "Скасувати" at bounding box center [722, 364] width 66 height 15
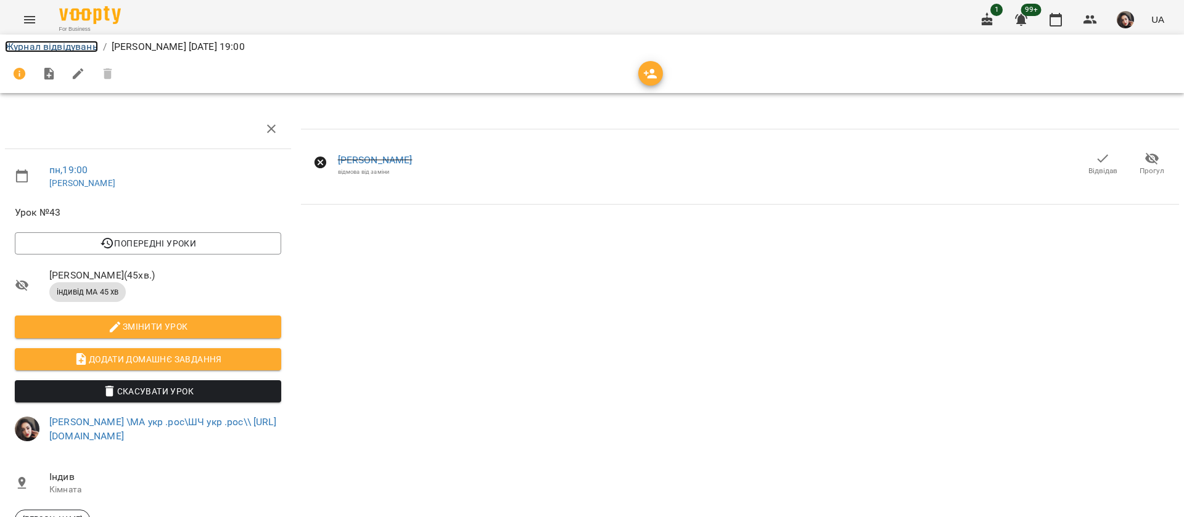
click at [57, 46] on link "Журнал відвідувань" at bounding box center [51, 47] width 93 height 12
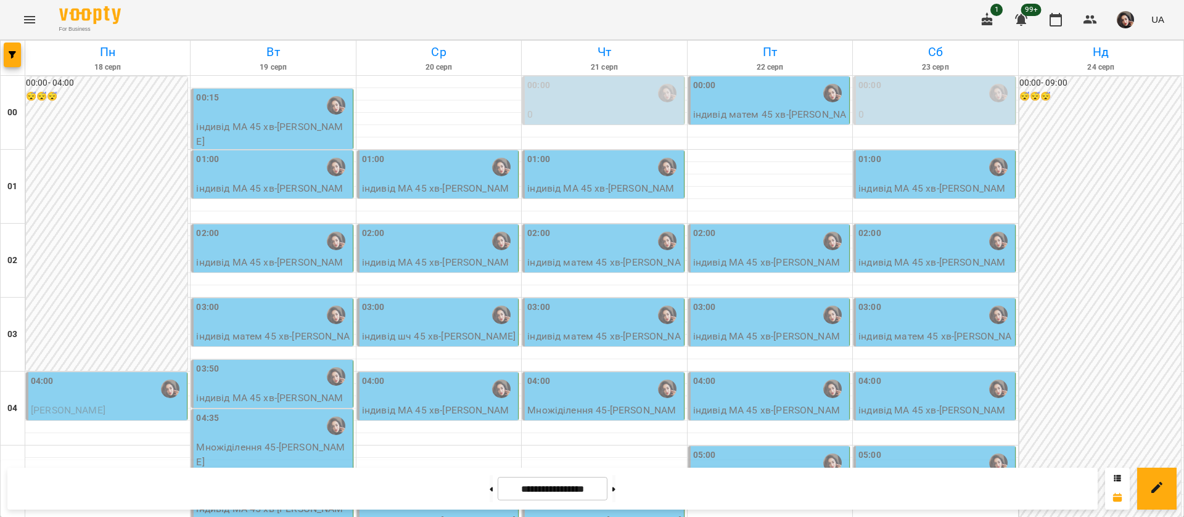
click at [797, 18] on div "For Business 1 99+ UA" at bounding box center [592, 19] width 1184 height 39
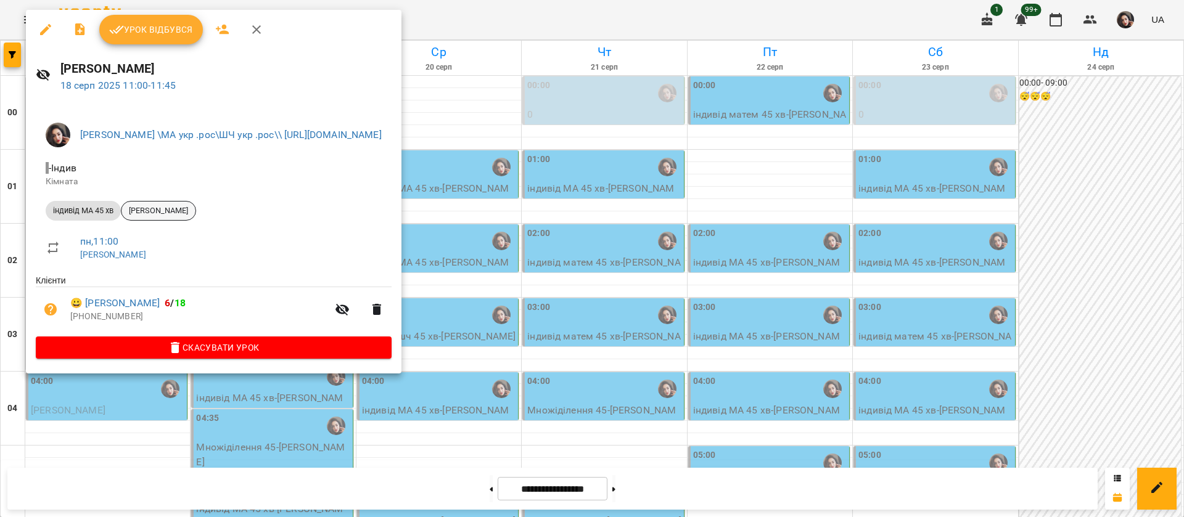
click at [160, 211] on span "[PERSON_NAME]" at bounding box center [158, 210] width 74 height 11
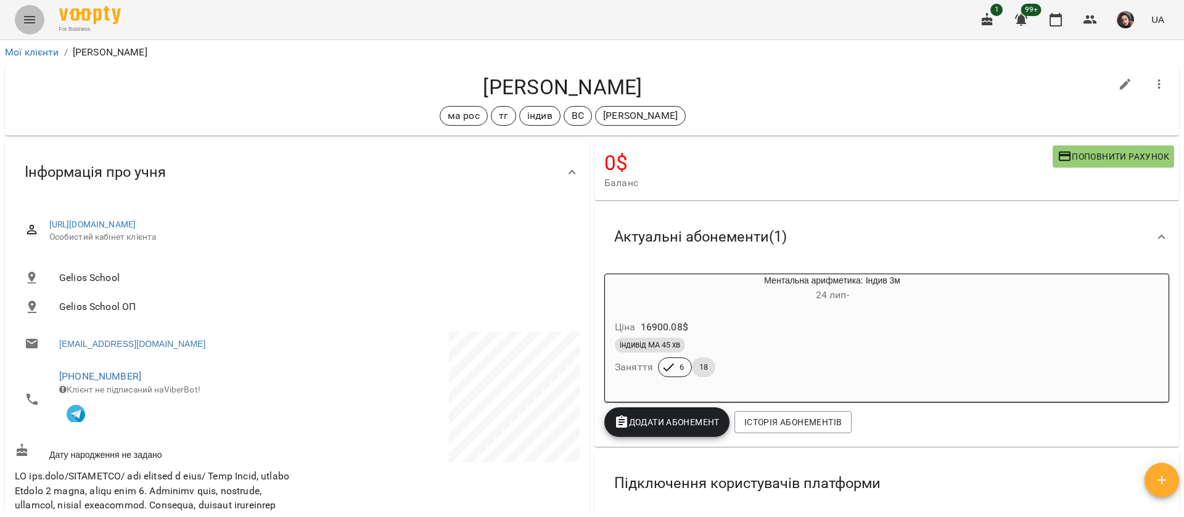
click at [22, 20] on button "Menu" at bounding box center [30, 20] width 30 height 30
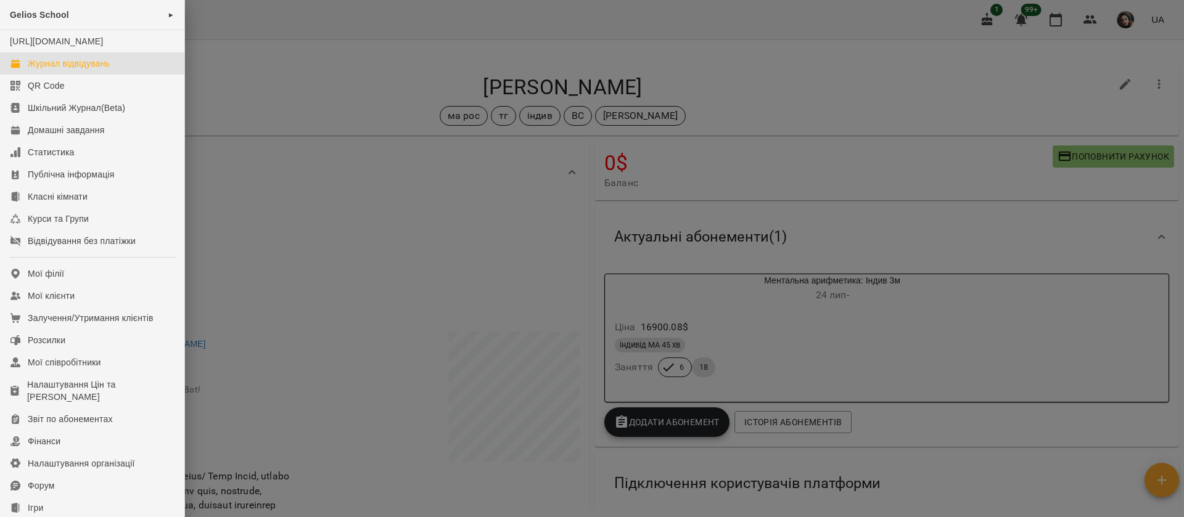
click at [44, 70] on div "Журнал відвідувань" at bounding box center [69, 63] width 82 height 12
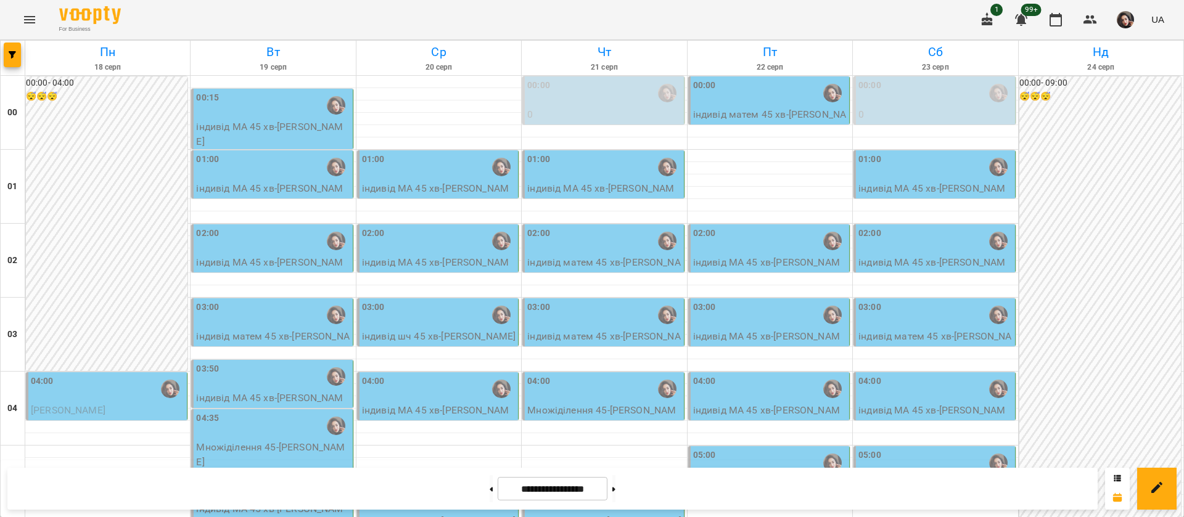
click at [296, 117] on div "00:15" at bounding box center [273, 105] width 154 height 28
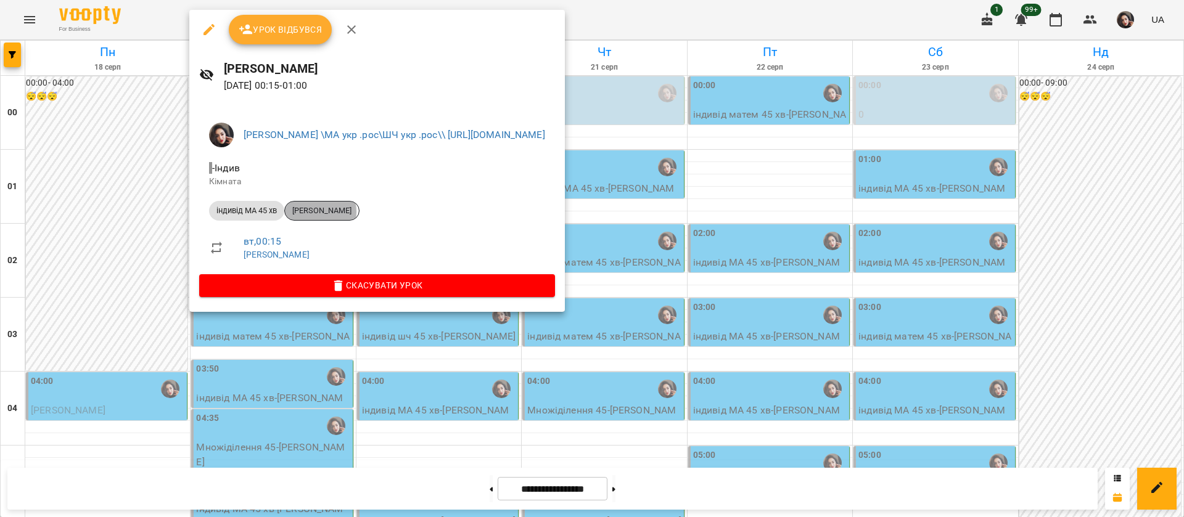
click at [321, 211] on span "[PERSON_NAME]" at bounding box center [322, 210] width 74 height 11
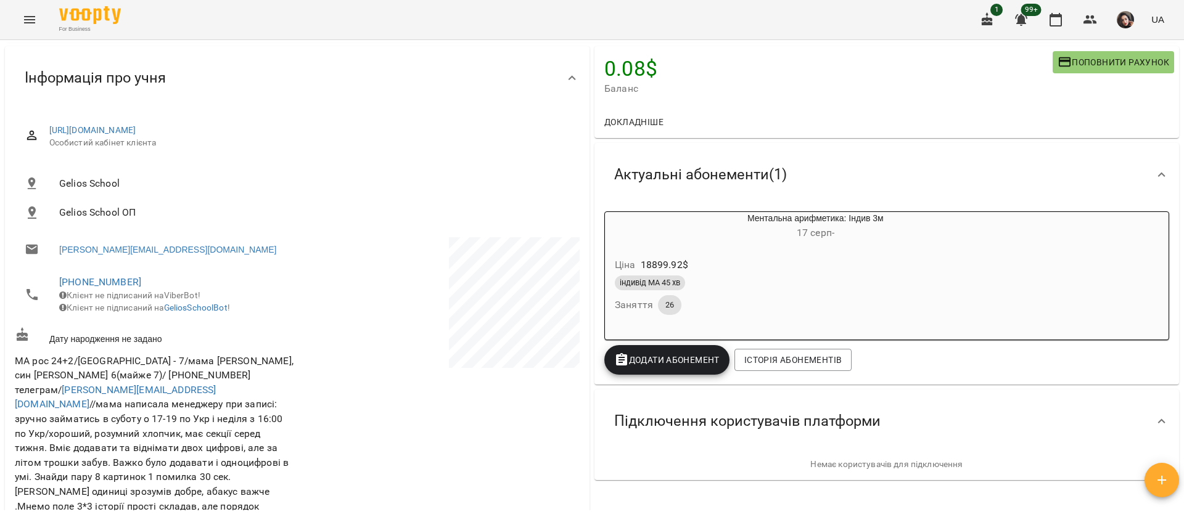
scroll to position [92, 0]
click at [33, 19] on icon "Menu" at bounding box center [29, 19] width 11 height 7
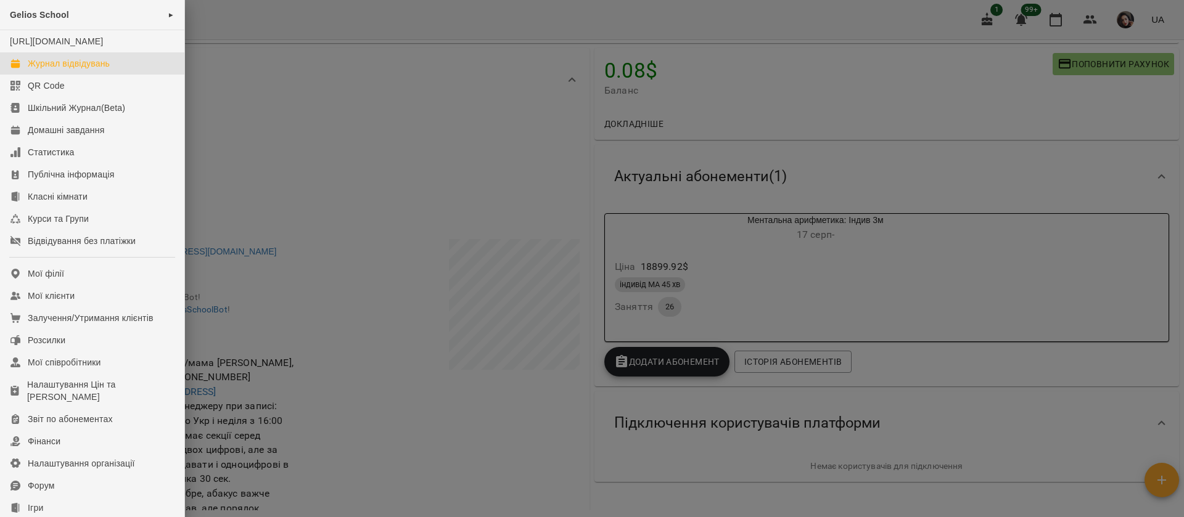
click at [61, 70] on div "Журнал відвідувань" at bounding box center [69, 63] width 82 height 12
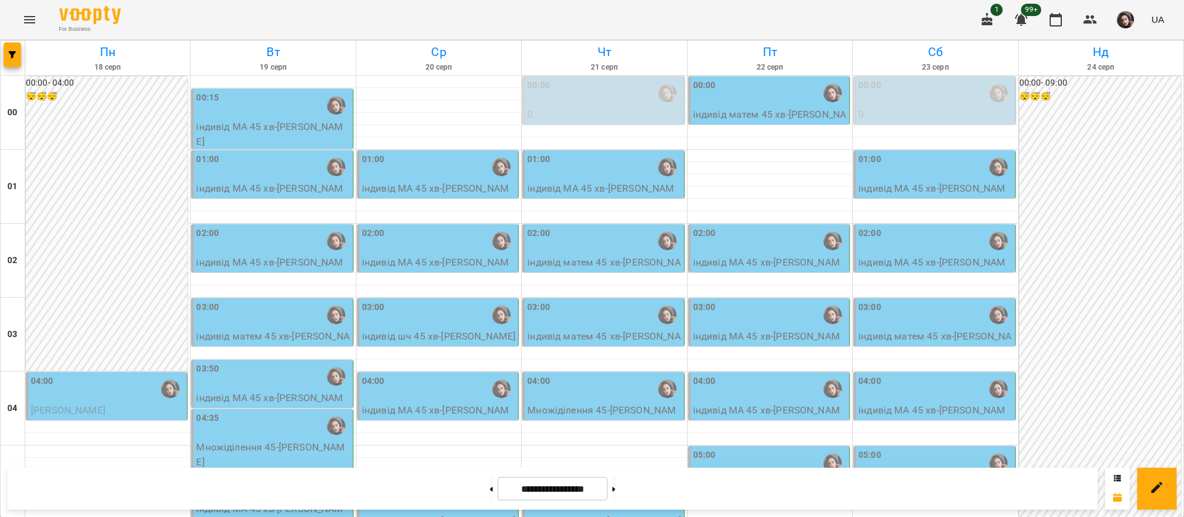
scroll to position [650, 0]
